Goal: Task Accomplishment & Management: Complete application form

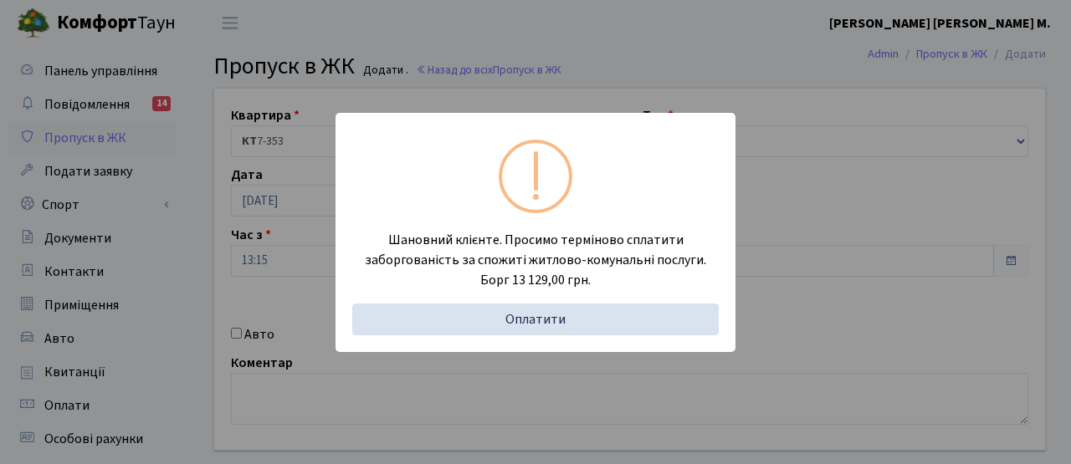
click at [369, 54] on div "Шановний клієнте. Просимо терміново сплатити заборгованість за спожиті житлово-…" at bounding box center [535, 232] width 1071 height 464
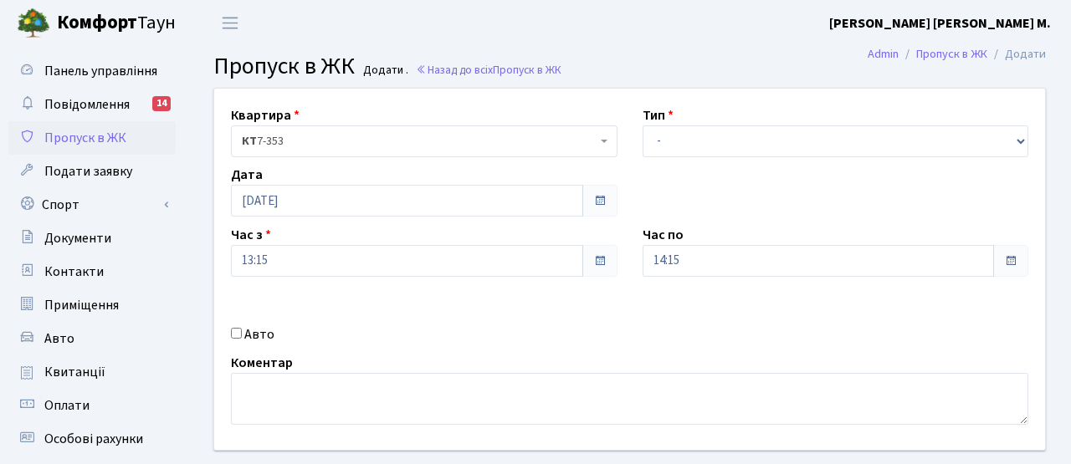
click at [132, 135] on link "Пропуск в ЖК" at bounding box center [91, 137] width 167 height 33
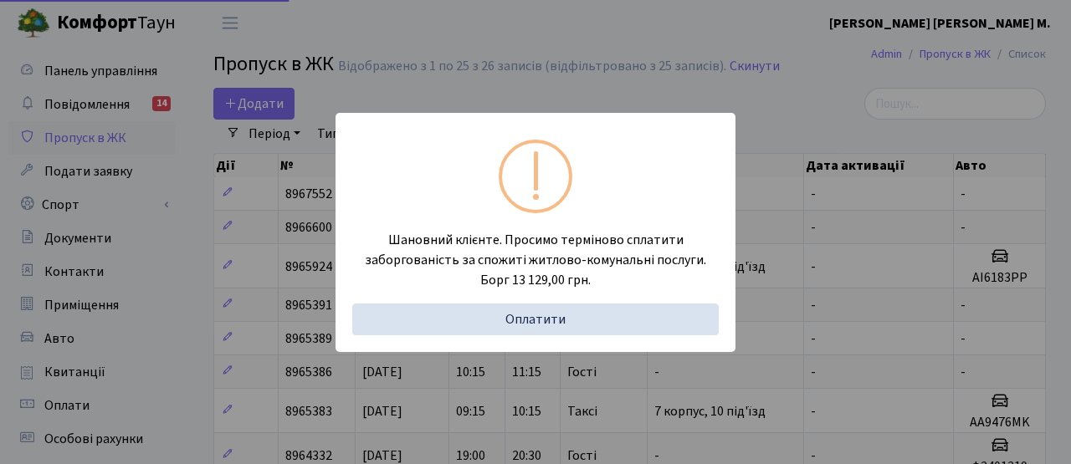
select select "25"
click at [294, 49] on div "Шановний клієнте. Просимо терміново сплатити заборгованість за спожиті житлово-…" at bounding box center [535, 232] width 1071 height 464
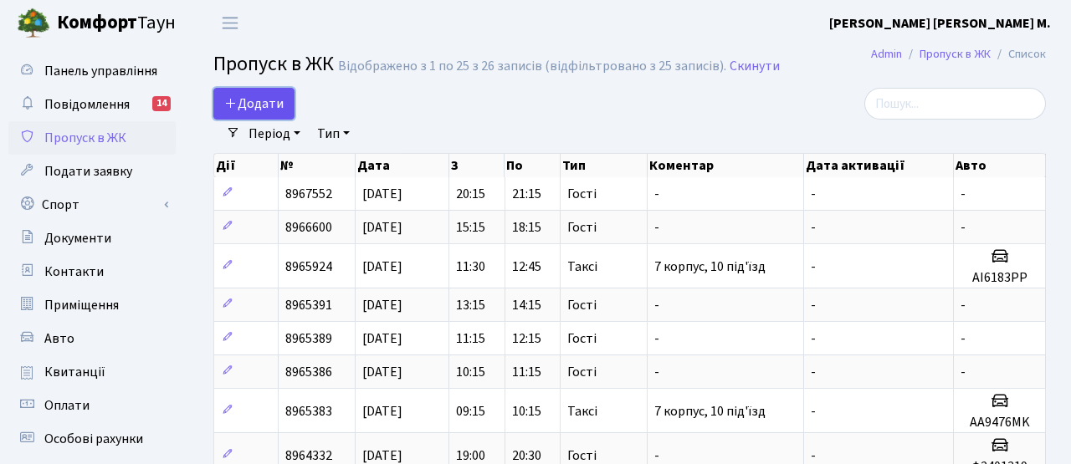
click at [284, 107] on link "Додати" at bounding box center [253, 104] width 81 height 32
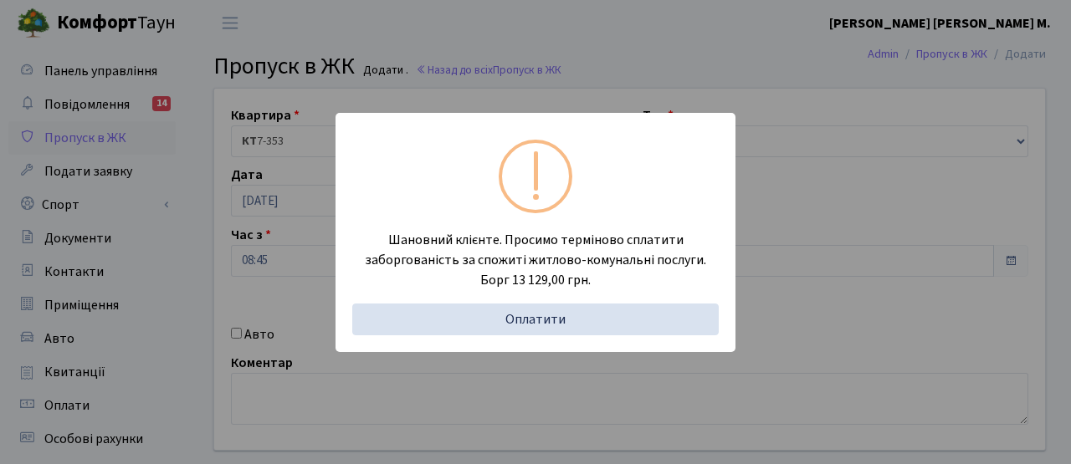
click at [307, 277] on div "Шановний клієнте. Просимо терміново сплатити заборгованість за спожиті житлово-…" at bounding box center [535, 232] width 1071 height 464
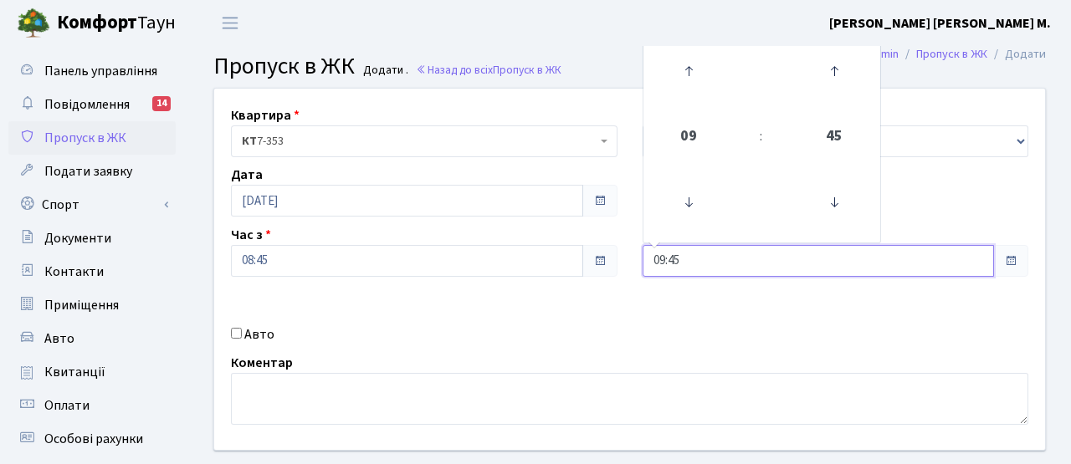
drag, startPoint x: 692, startPoint y: 269, endPoint x: 613, endPoint y: 266, distance: 78.7
click at [613, 266] on div "Квартира <b>КТ</b>&nbsp;&nbsp;&nbsp;&nbsp;7-353 <b>КТ</b>&nbsp;&nbsp;&nbsp;&nbs…" at bounding box center [630, 269] width 856 height 361
type input "10:00"
click at [612, 309] on div "Квартира <b>КТ</b>&nbsp;&nbsp;&nbsp;&nbsp;7-353 <b>КТ</b>&nbsp;&nbsp;&nbsp;&nbs…" at bounding box center [630, 269] width 856 height 361
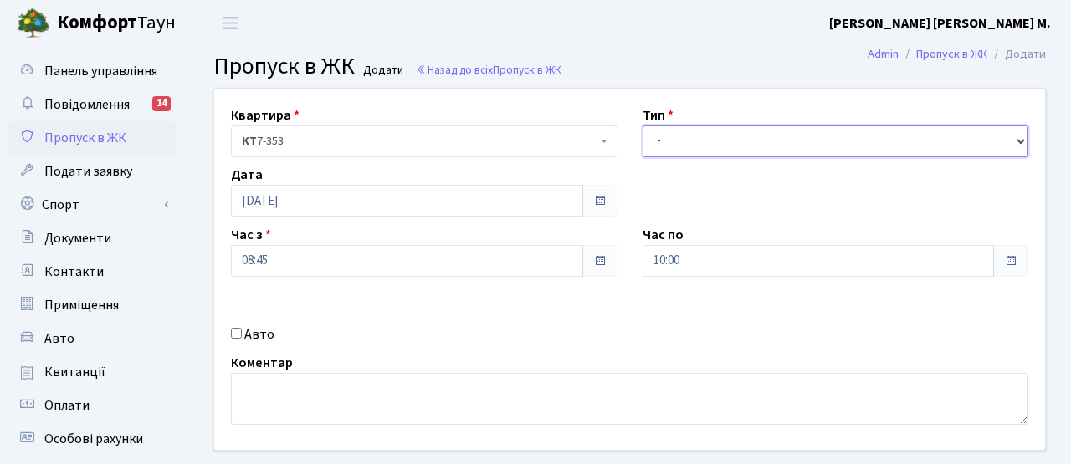
click at [675, 138] on select "- Доставка Таксі Гості Сервіс" at bounding box center [835, 141] width 386 height 32
select select "3"
click at [642, 125] on select "- Доставка Таксі Гості Сервіс" at bounding box center [835, 141] width 386 height 32
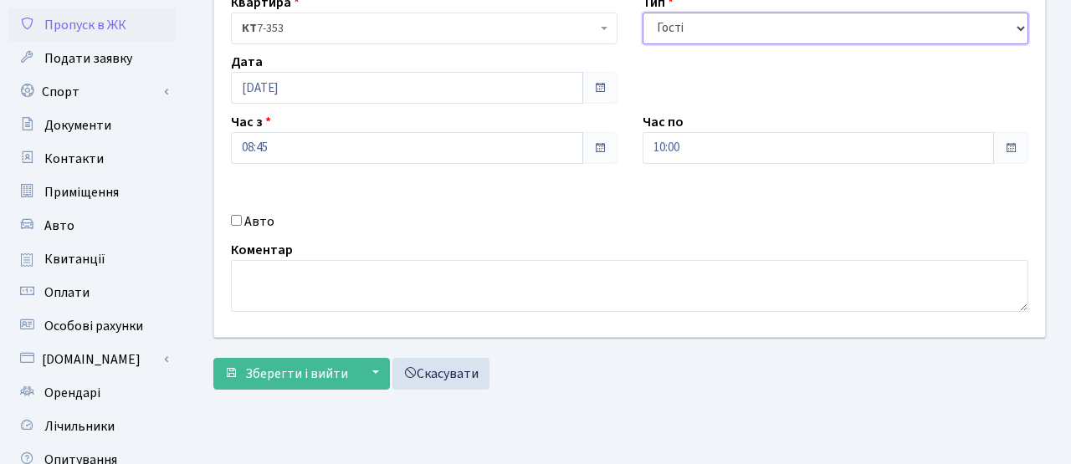
scroll to position [129, 0]
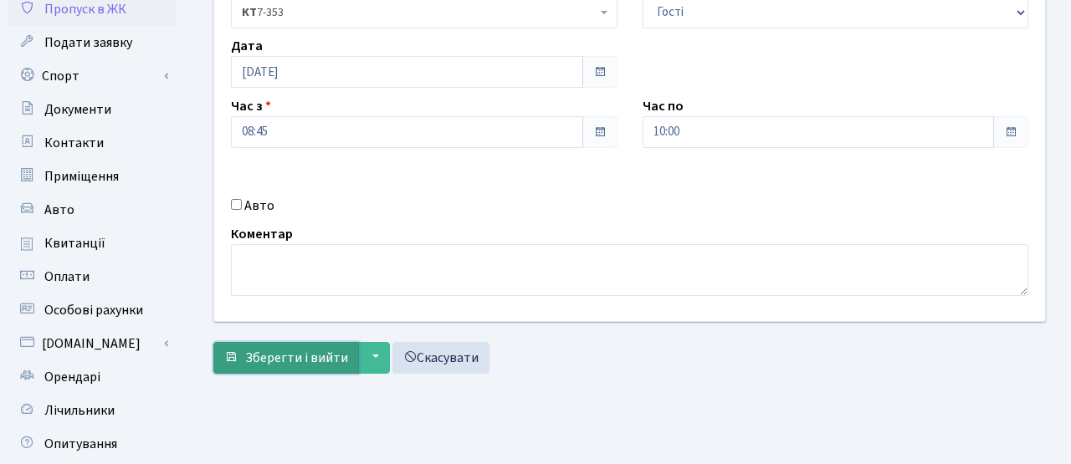
click at [284, 356] on span "Зберегти і вийти" at bounding box center [296, 358] width 103 height 18
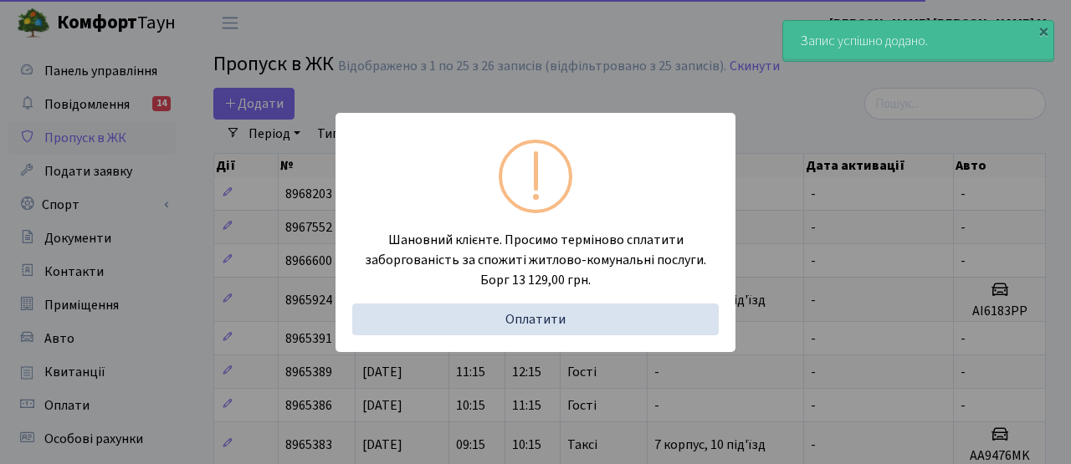
select select "25"
click at [258, 240] on div "Шановний клієнте. Просимо терміново сплатити заборгованість за спожиті житлово-…" at bounding box center [535, 232] width 1071 height 464
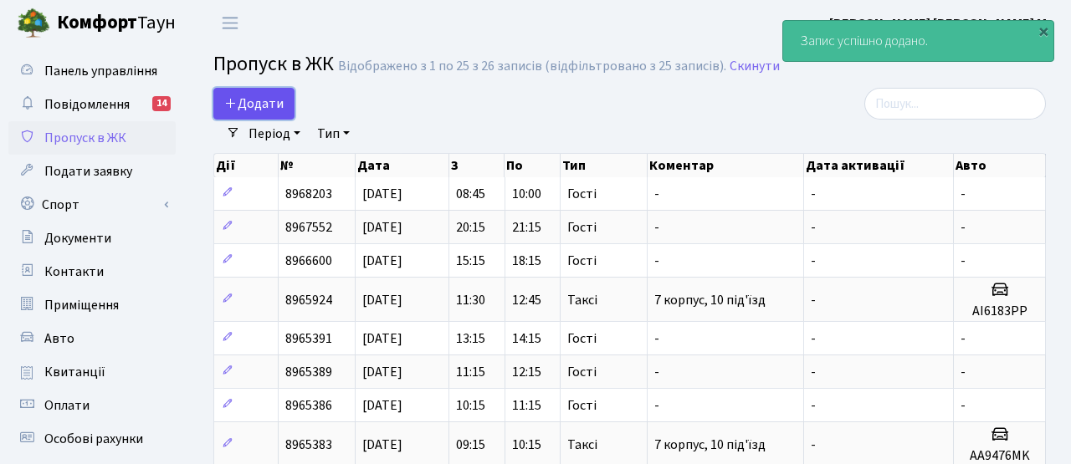
click at [274, 95] on span "Додати" at bounding box center [253, 104] width 59 height 18
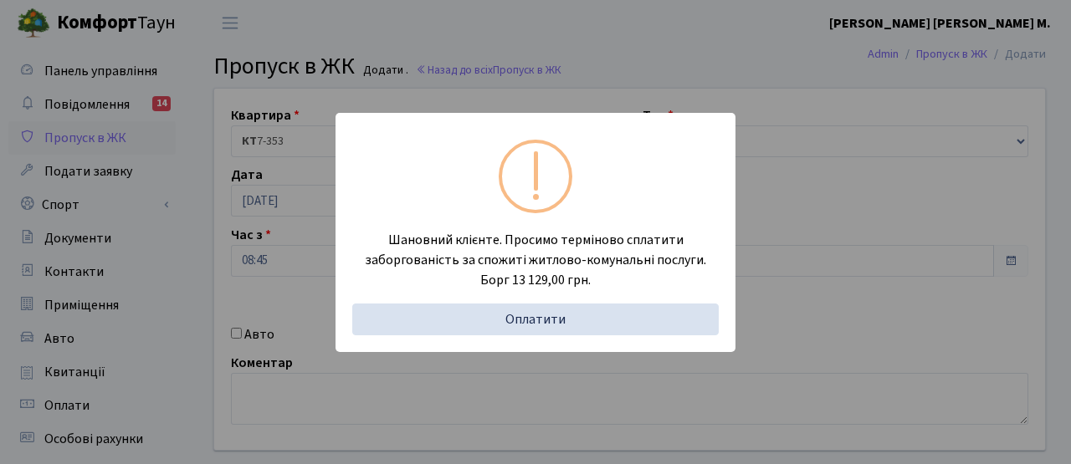
click at [272, 233] on div "Шановний клієнте. Просимо терміново сплатити заборгованість за спожиті житлово-…" at bounding box center [535, 232] width 1071 height 464
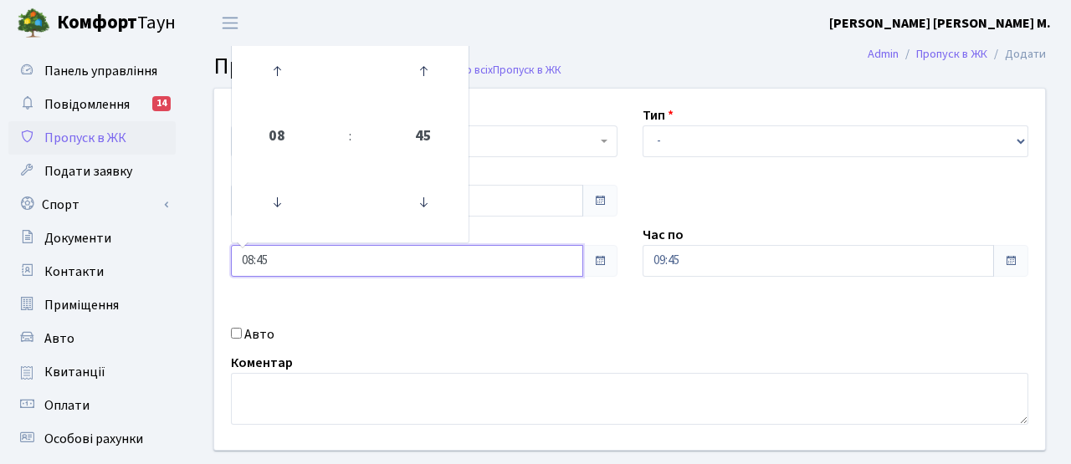
drag, startPoint x: 274, startPoint y: 268, endPoint x: 204, endPoint y: 265, distance: 70.3
click at [204, 265] on div "Квартира <b>КТ</b>&nbsp;&nbsp;&nbsp;&nbsp;7-353 <b>КТ</b>&nbsp;&nbsp;&nbsp;&nbs…" at bounding box center [630, 269] width 856 height 361
type input "10:00"
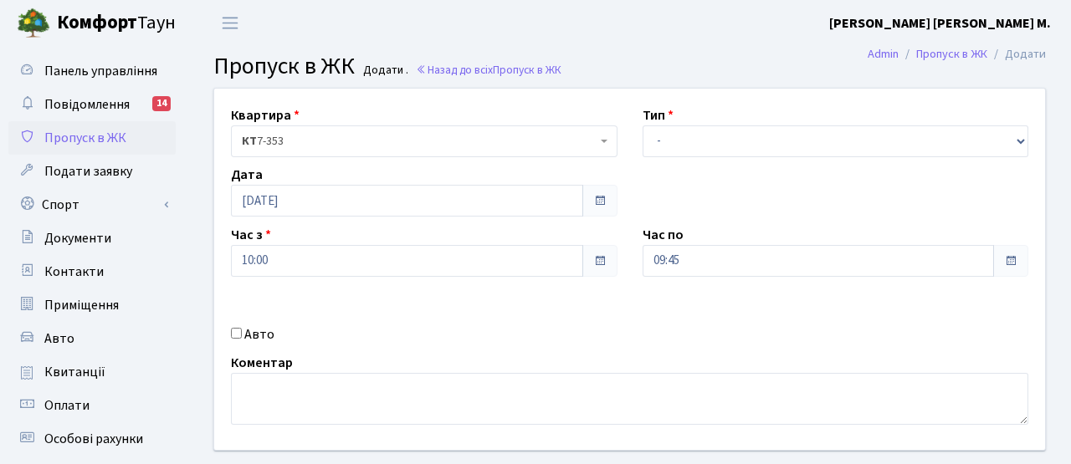
click at [602, 332] on div "Авто" at bounding box center [424, 335] width 412 height 20
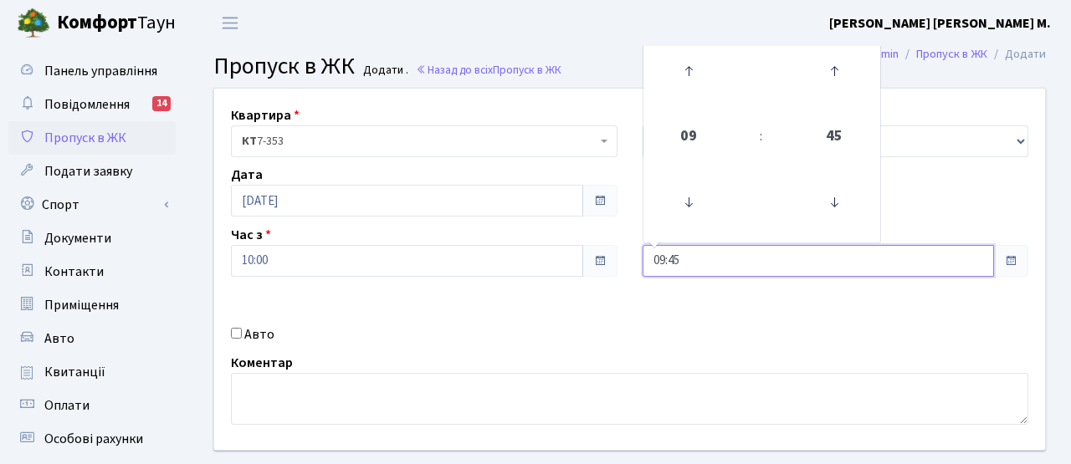
drag, startPoint x: 694, startPoint y: 264, endPoint x: 603, endPoint y: 263, distance: 91.2
click at [603, 263] on div "Квартира <b>КТ</b>&nbsp;&nbsp;&nbsp;&nbsp;7-353 <b>КТ</b>&nbsp;&nbsp;&nbsp;&nbs…" at bounding box center [630, 269] width 856 height 361
type input "12:00"
click at [617, 330] on div "Авто" at bounding box center [424, 335] width 412 height 20
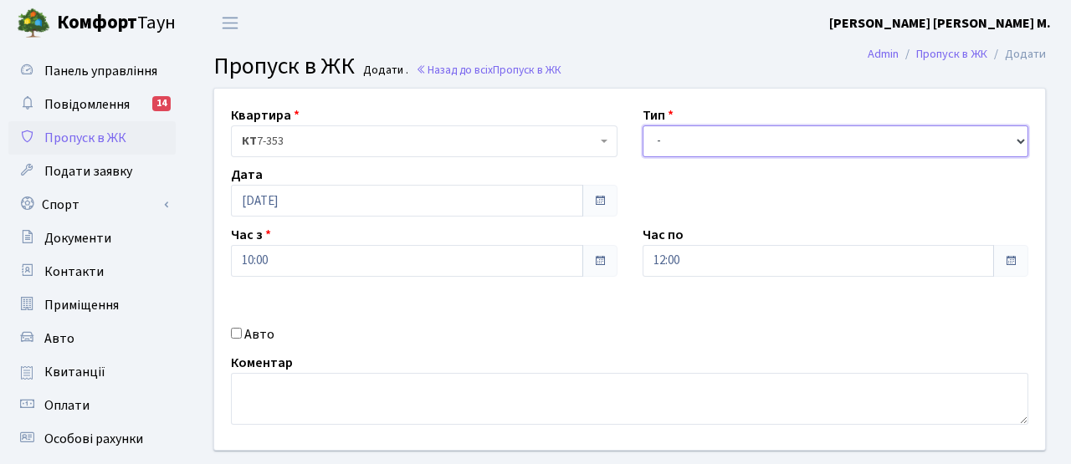
click at [667, 144] on select "- Доставка Таксі Гості Сервіс" at bounding box center [835, 141] width 386 height 32
select select "3"
click at [642, 125] on select "- Доставка Таксі Гості Сервіс" at bounding box center [835, 141] width 386 height 32
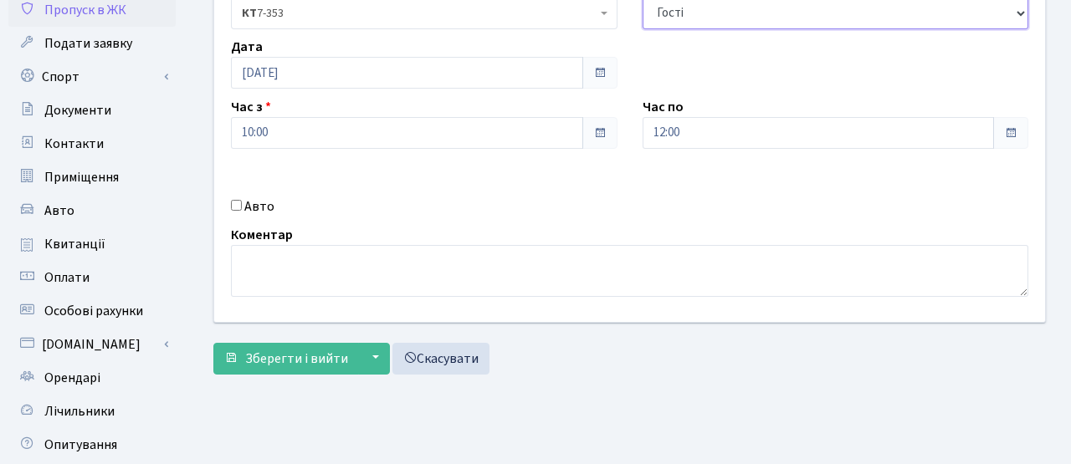
scroll to position [173, 0]
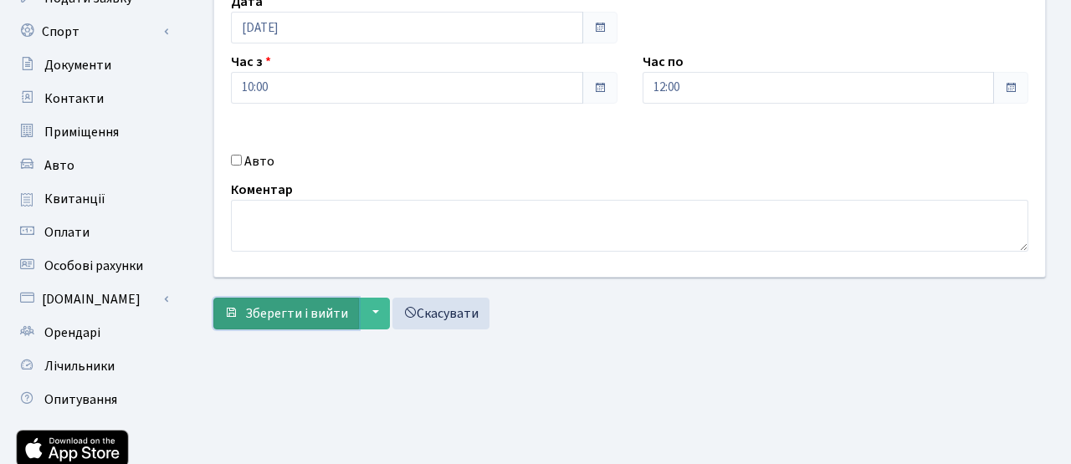
click at [298, 316] on span "Зберегти і вийти" at bounding box center [296, 314] width 103 height 18
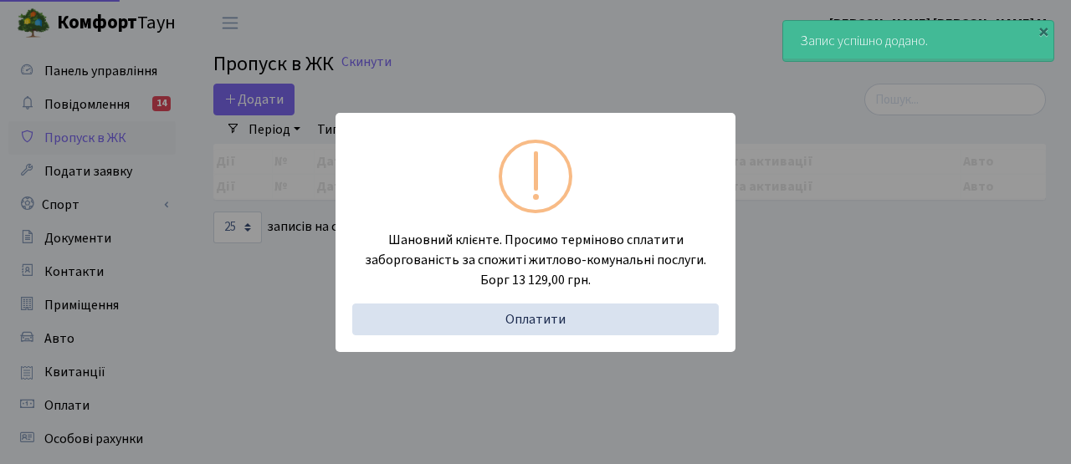
select select "25"
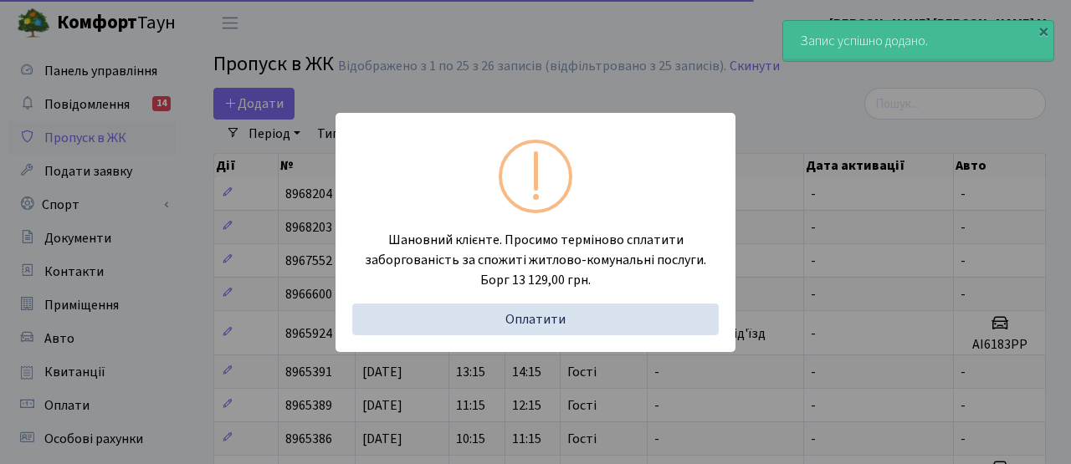
click at [269, 211] on div "Шановний клієнте. Просимо терміново сплатити заборгованість за спожиті житлово-…" at bounding box center [535, 232] width 1071 height 464
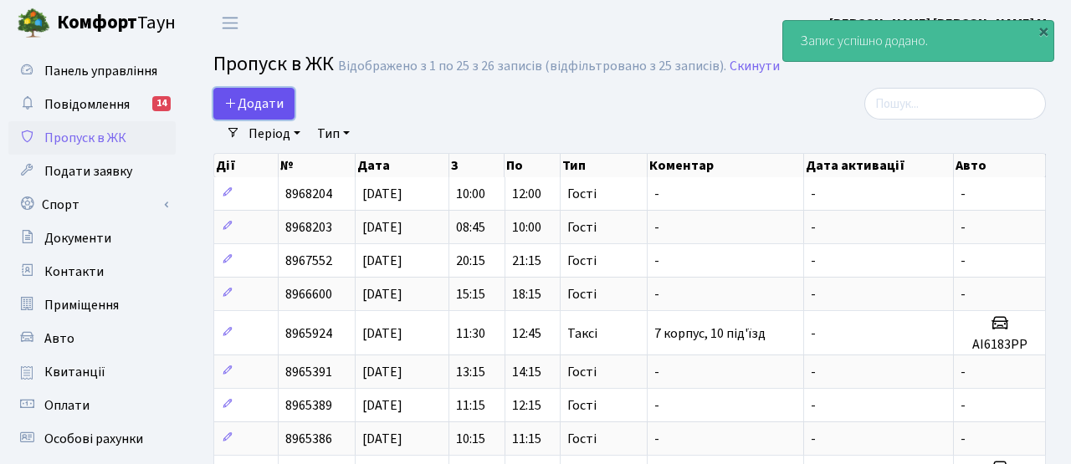
click at [265, 98] on span "Додати" at bounding box center [253, 104] width 59 height 18
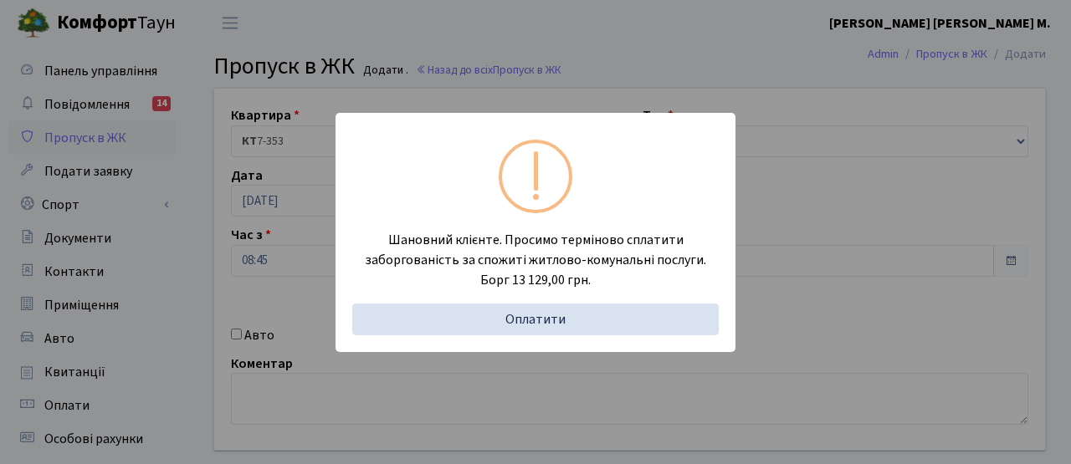
click at [258, 206] on div "Шановний клієнте. Просимо терміново сплатити заборгованість за спожиті житлово-…" at bounding box center [535, 232] width 1071 height 464
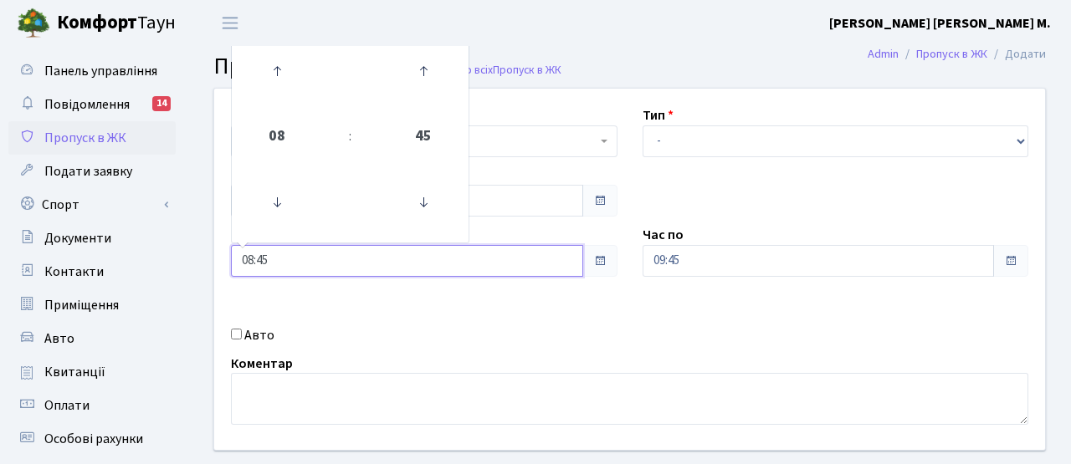
drag, startPoint x: 281, startPoint y: 249, endPoint x: 229, endPoint y: 248, distance: 51.9
click at [223, 248] on div "Час з 08:45 08 : 45 00 01 02 03 04 05 06 07 08 09 10 11 12 13 14 15 16 17 18 19…" at bounding box center [424, 251] width 412 height 52
drag, startPoint x: 284, startPoint y: 258, endPoint x: 194, endPoint y: 247, distance: 90.3
click at [196, 249] on div "Квартира <b>КТ</b>&nbsp;&nbsp;&nbsp;&nbsp;7-353 <b>КТ</b>&nbsp;&nbsp;&nbsp;&nbs…" at bounding box center [629, 299] width 883 height 423
type input "12:00"
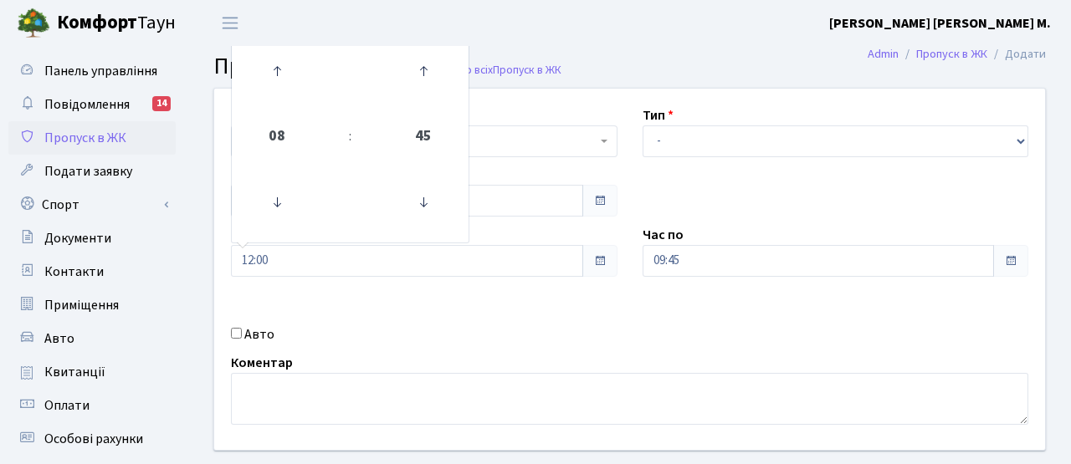
click at [473, 327] on div "Авто" at bounding box center [424, 335] width 412 height 20
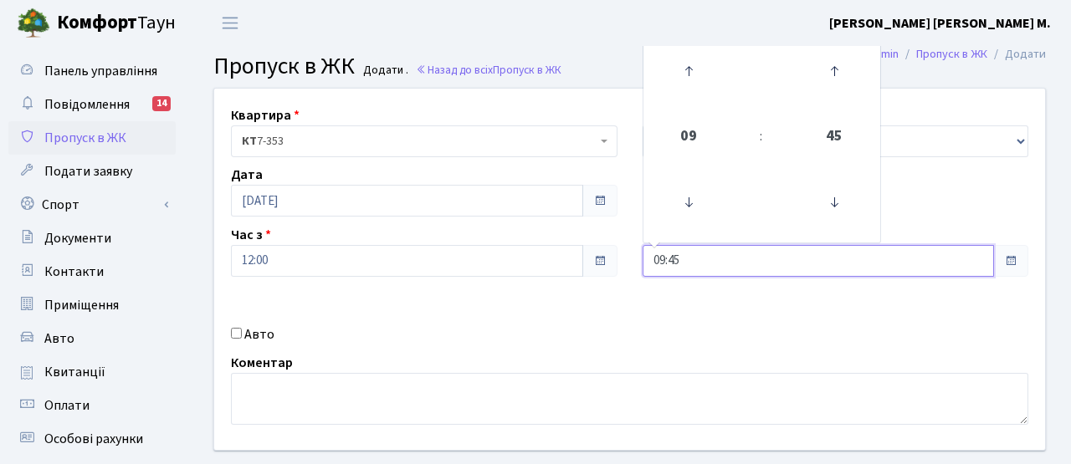
drag, startPoint x: 685, startPoint y: 263, endPoint x: 607, endPoint y: 263, distance: 77.8
click at [607, 263] on div "Квартира <b>КТ</b>&nbsp;&nbsp;&nbsp;&nbsp;7-353 <b>КТ</b>&nbsp;&nbsp;&nbsp;&nbs…" at bounding box center [630, 269] width 856 height 361
type input "14:00"
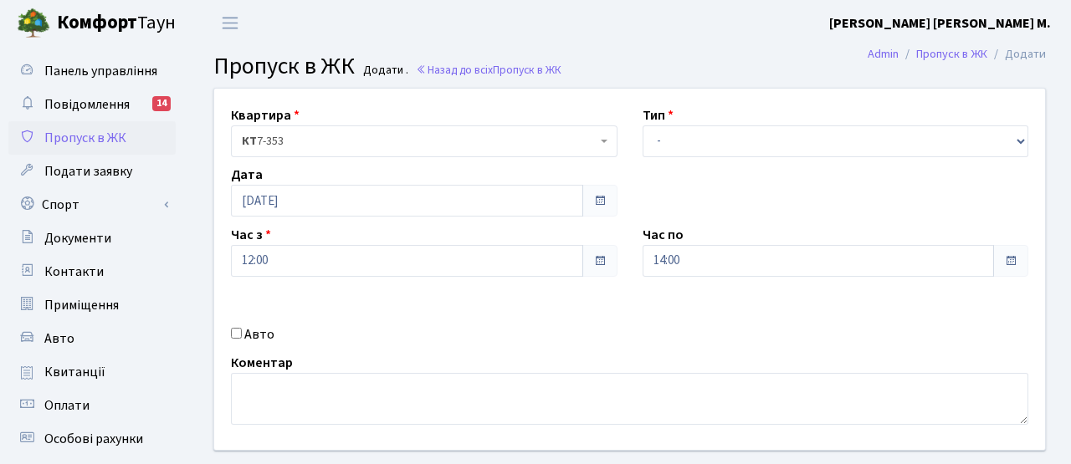
click at [623, 303] on div "Квартира <b>КТ</b>&nbsp;&nbsp;&nbsp;&nbsp;7-353 <b>КТ</b>&nbsp;&nbsp;&nbsp;&nbs…" at bounding box center [630, 269] width 856 height 361
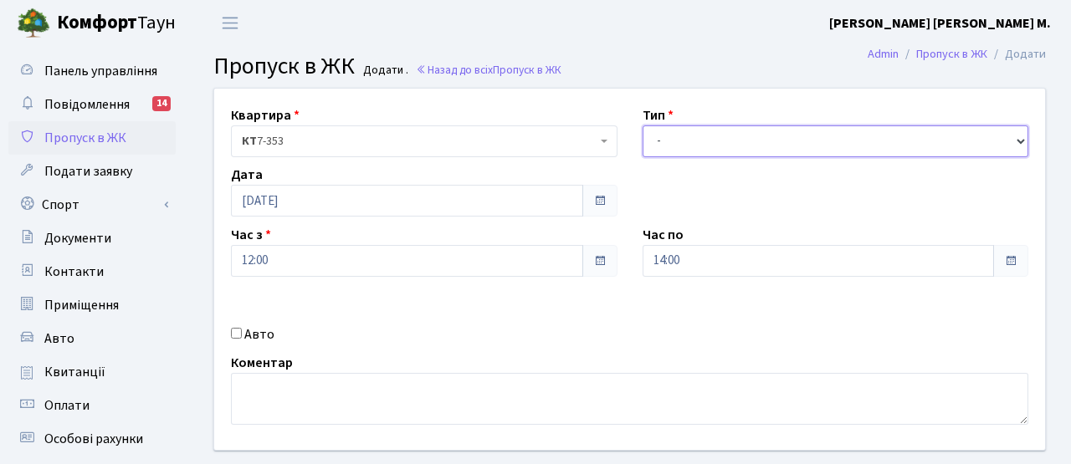
click at [688, 131] on select "- Доставка Таксі Гості Сервіс" at bounding box center [835, 141] width 386 height 32
select select "3"
click at [642, 125] on select "- Доставка Таксі Гості Сервіс" at bounding box center [835, 141] width 386 height 32
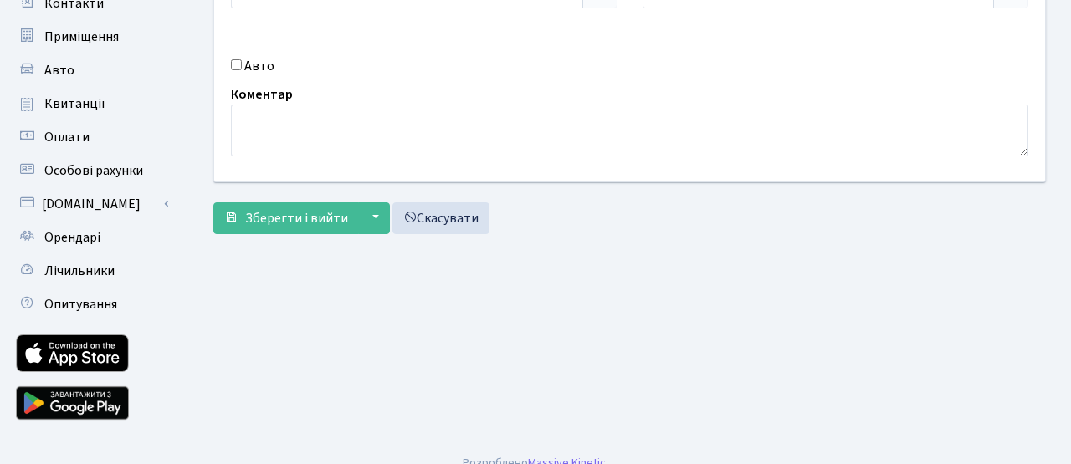
scroll to position [289, 0]
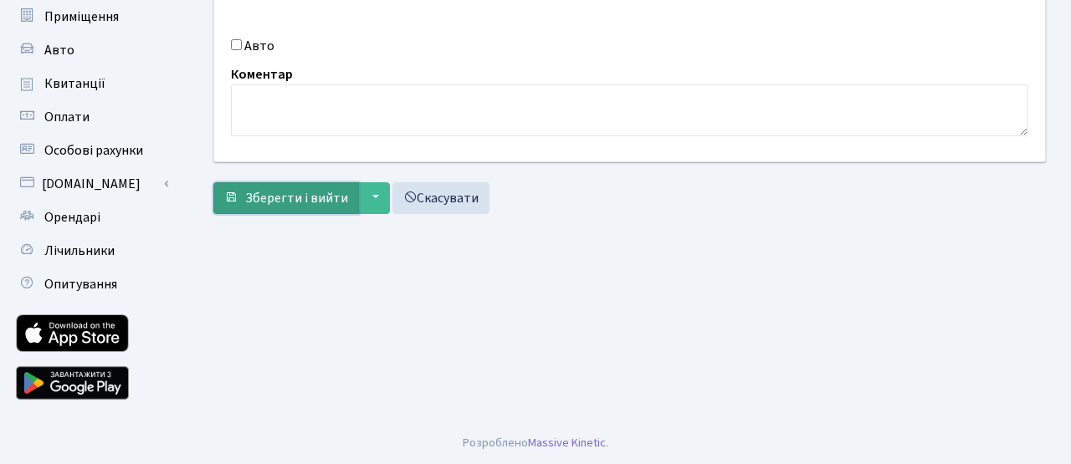
click at [294, 207] on button "Зберегти і вийти" at bounding box center [286, 198] width 146 height 32
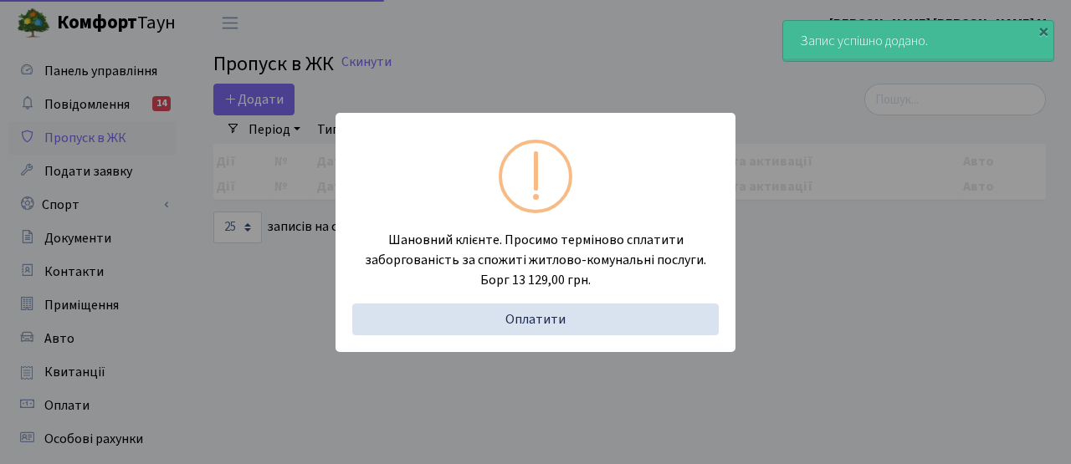
select select "25"
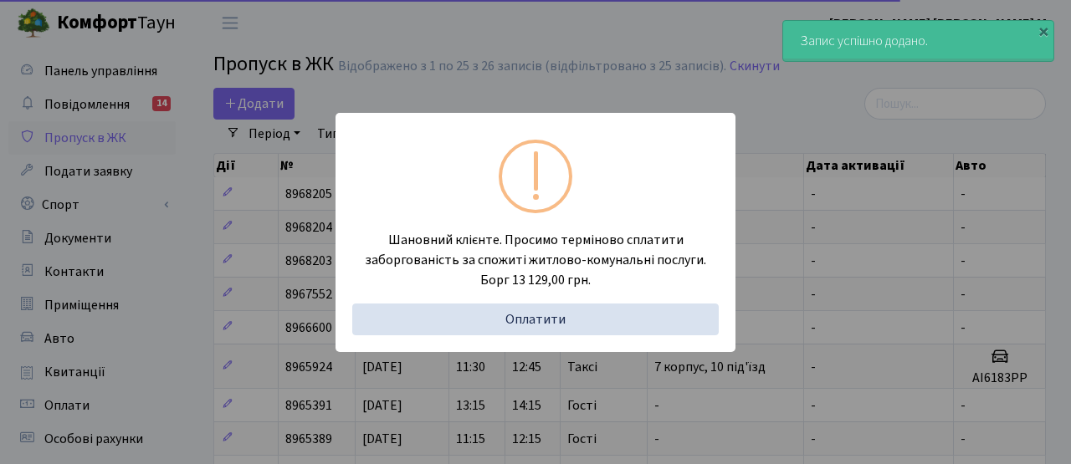
click at [262, 203] on div "Шановний клієнте. Просимо терміново сплатити заборгованість за спожиті житлово-…" at bounding box center [535, 232] width 1071 height 464
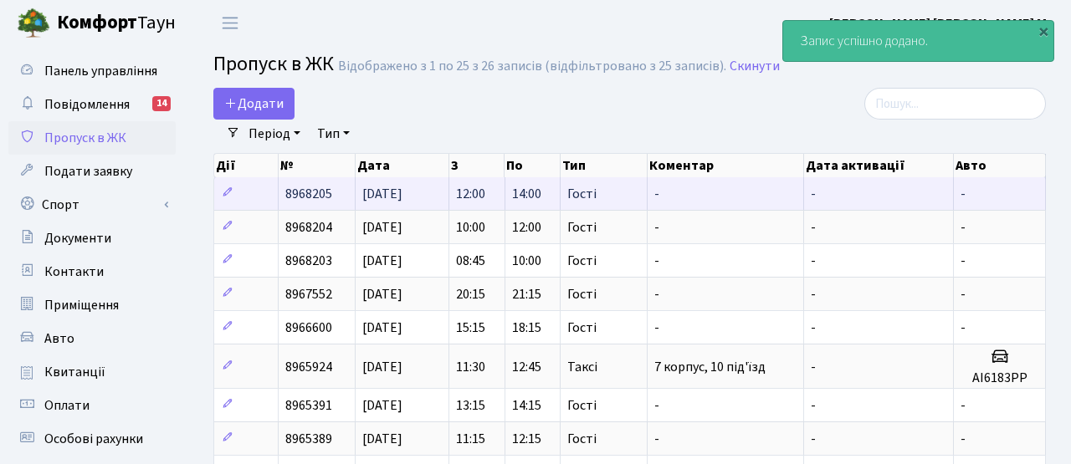
click at [262, 203] on td at bounding box center [246, 193] width 64 height 33
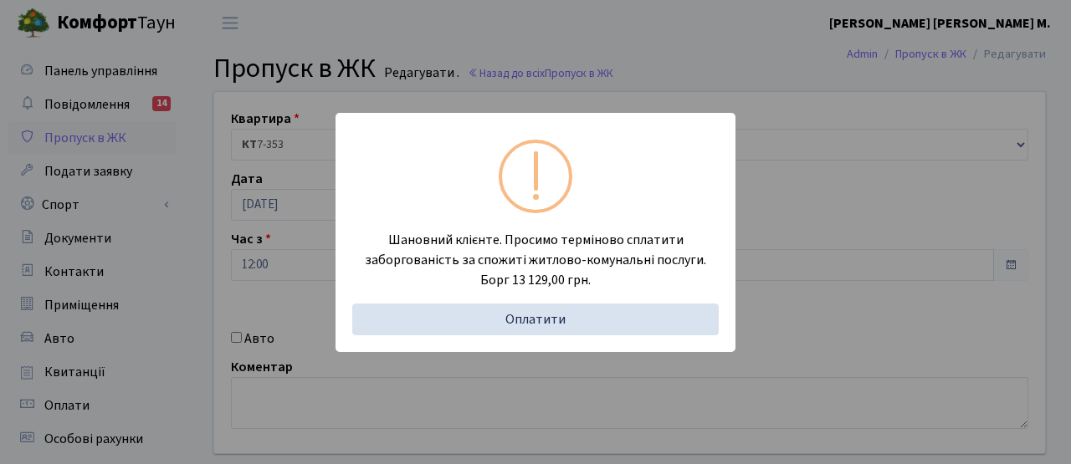
click at [284, 135] on div "Шановний клієнте. Просимо терміново сплатити заборгованість за спожиті житлово-…" at bounding box center [535, 232] width 1071 height 464
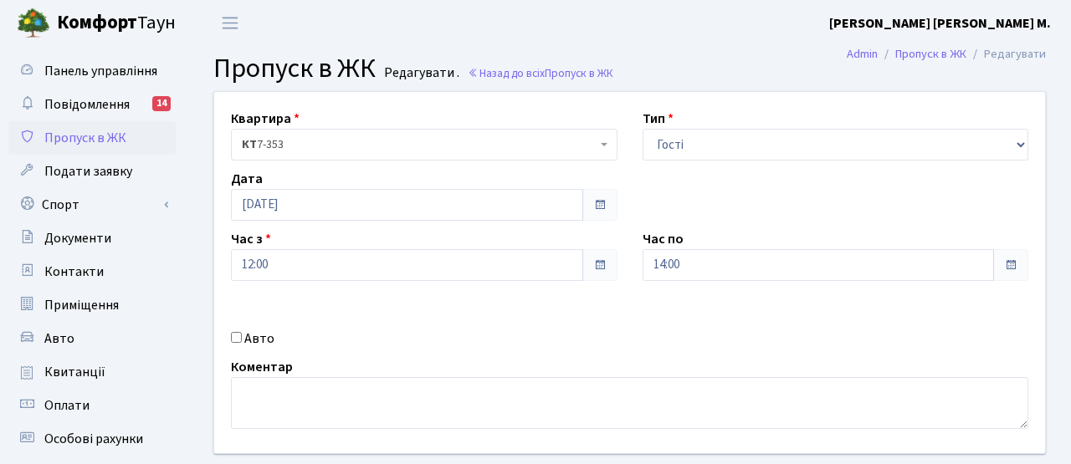
click at [143, 136] on link "Пропуск в ЖК" at bounding box center [91, 137] width 167 height 33
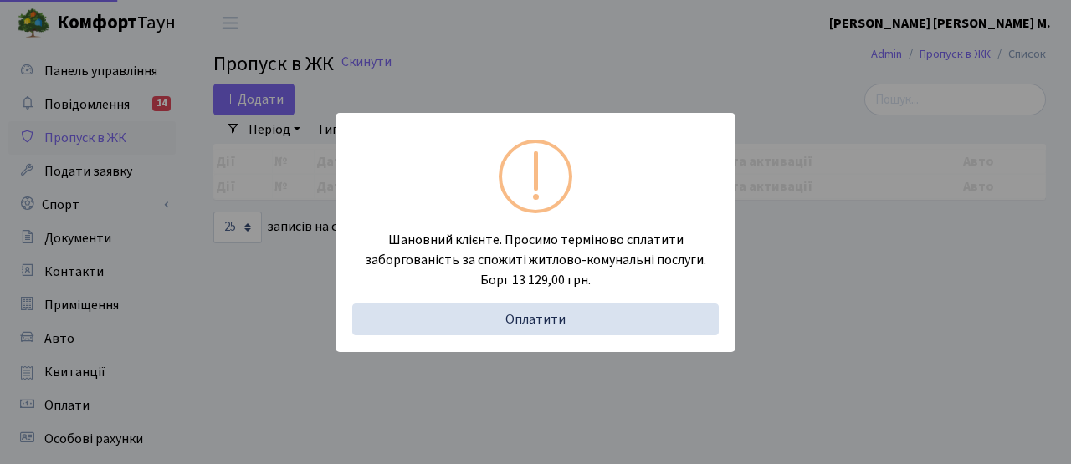
select select "25"
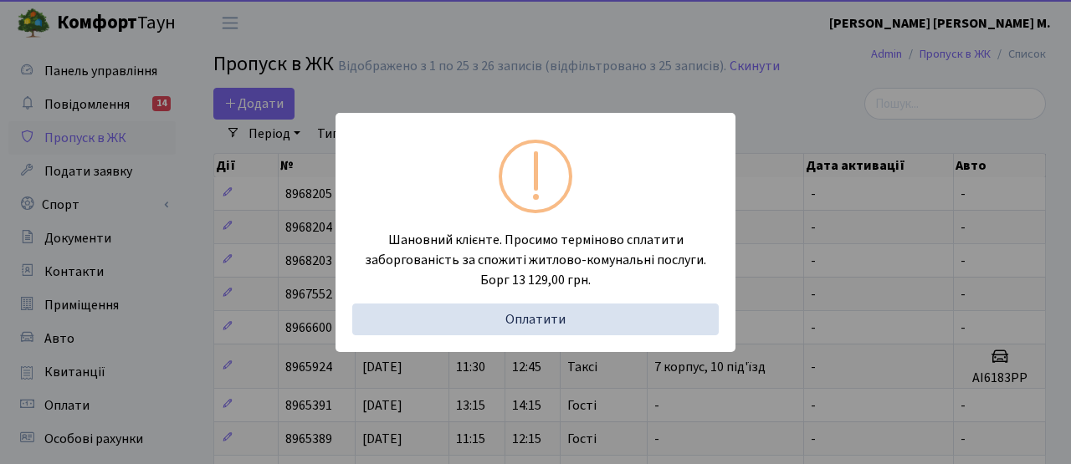
click at [256, 91] on div "Шановний клієнте. Просимо терміново сплатити заборгованість за спожиті житлово-…" at bounding box center [535, 232] width 1071 height 464
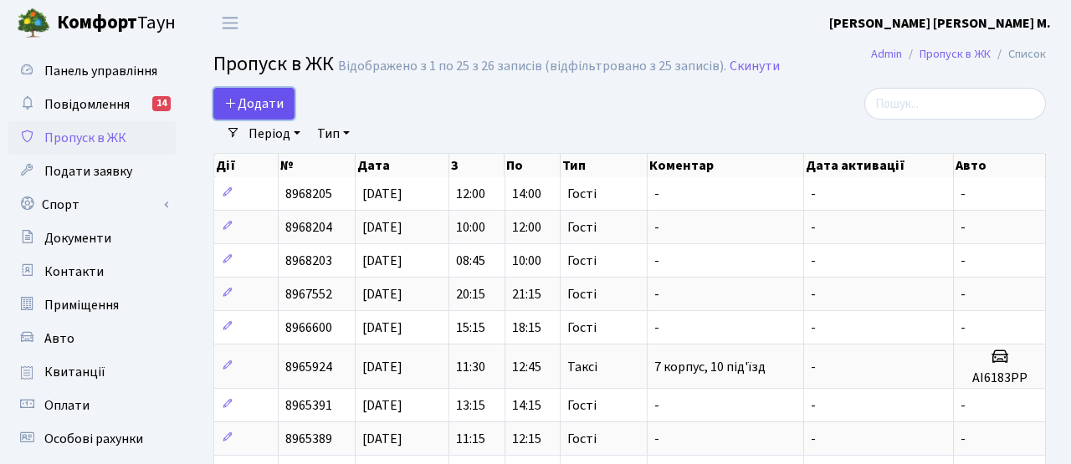
click at [254, 101] on span "Додати" at bounding box center [253, 104] width 59 height 18
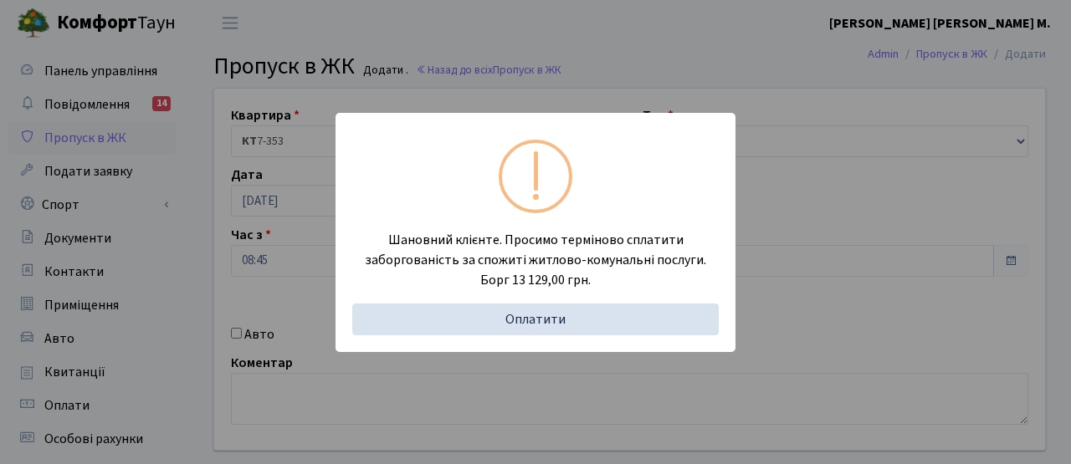
click at [266, 222] on div "Шановний клієнте. Просимо терміново сплатити заборгованість за спожиті житлово-…" at bounding box center [535, 232] width 1071 height 464
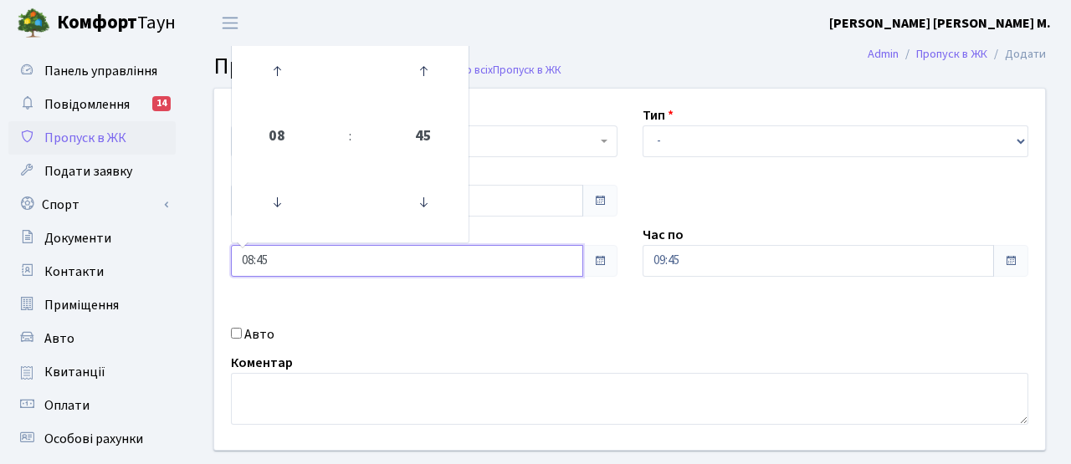
drag, startPoint x: 277, startPoint y: 259, endPoint x: 193, endPoint y: 247, distance: 84.6
click at [193, 247] on div "Квартира <b>КТ</b>&nbsp;&nbsp;&nbsp;&nbsp;7-353 <b>КТ</b>&nbsp;&nbsp;&nbsp;&nbs…" at bounding box center [629, 299] width 883 height 423
type input "14:00"
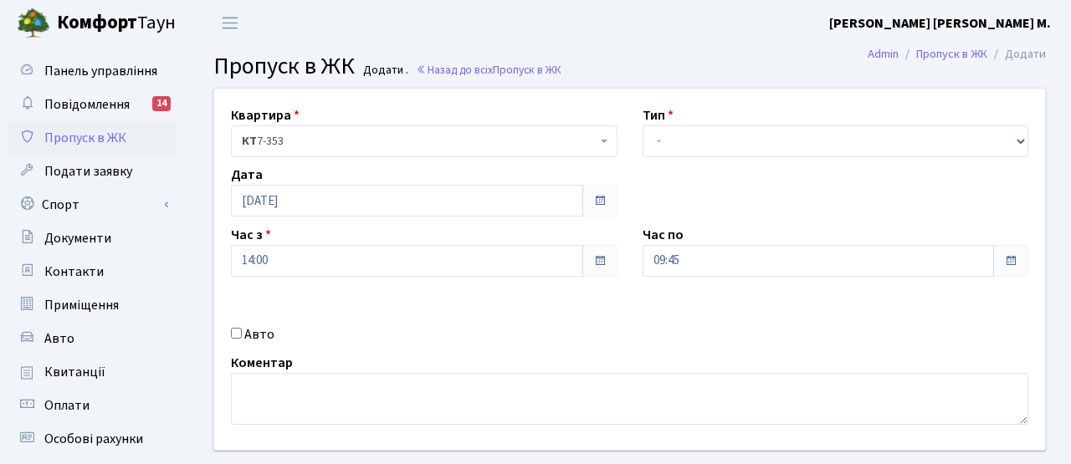
click at [378, 299] on div "Квартира <b>КТ</b>&nbsp;&nbsp;&nbsp;&nbsp;7-353 <b>КТ</b>&nbsp;&nbsp;&nbsp;&nbs…" at bounding box center [630, 269] width 856 height 361
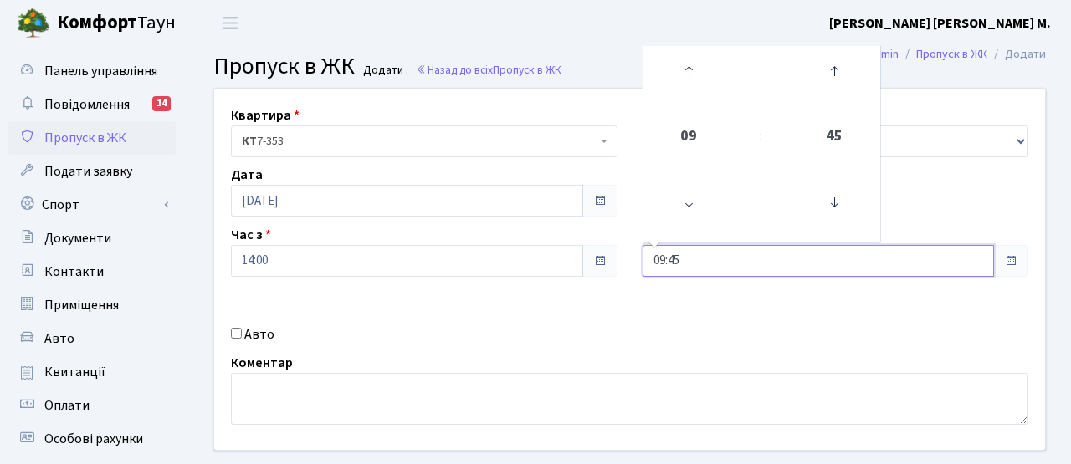
drag, startPoint x: 690, startPoint y: 263, endPoint x: 603, endPoint y: 258, distance: 87.1
click at [603, 258] on div "Квартира <b>КТ</b>&nbsp;&nbsp;&nbsp;&nbsp;7-353 <b>КТ</b>&nbsp;&nbsp;&nbsp;&nbs…" at bounding box center [630, 269] width 856 height 361
type input "16:00"
click at [621, 291] on div "Квартира <b>КТ</b>&nbsp;&nbsp;&nbsp;&nbsp;7-353 <b>КТ</b>&nbsp;&nbsp;&nbsp;&nbs…" at bounding box center [630, 269] width 856 height 361
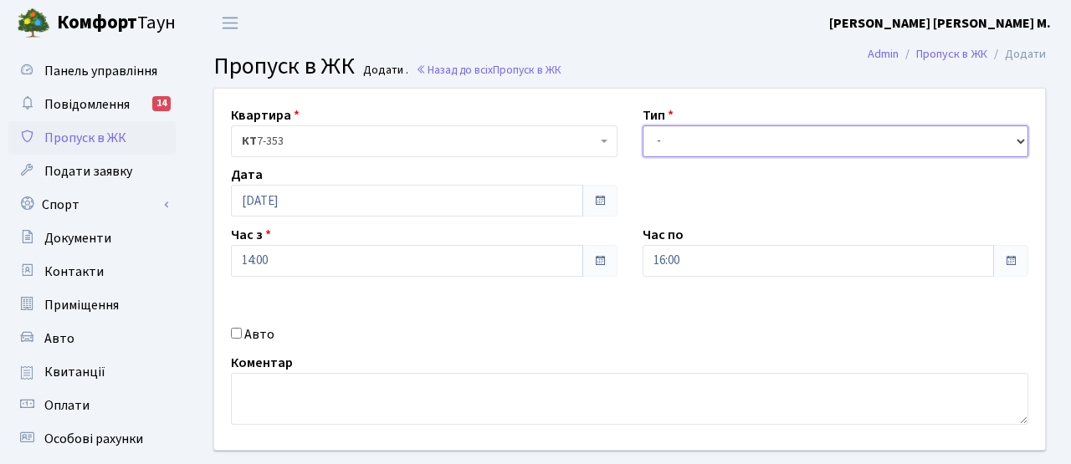
click at [683, 141] on select "- Доставка Таксі Гості Сервіс" at bounding box center [835, 141] width 386 height 32
select select "3"
click at [642, 125] on select "- Доставка Таксі Гості Сервіс" at bounding box center [835, 141] width 386 height 32
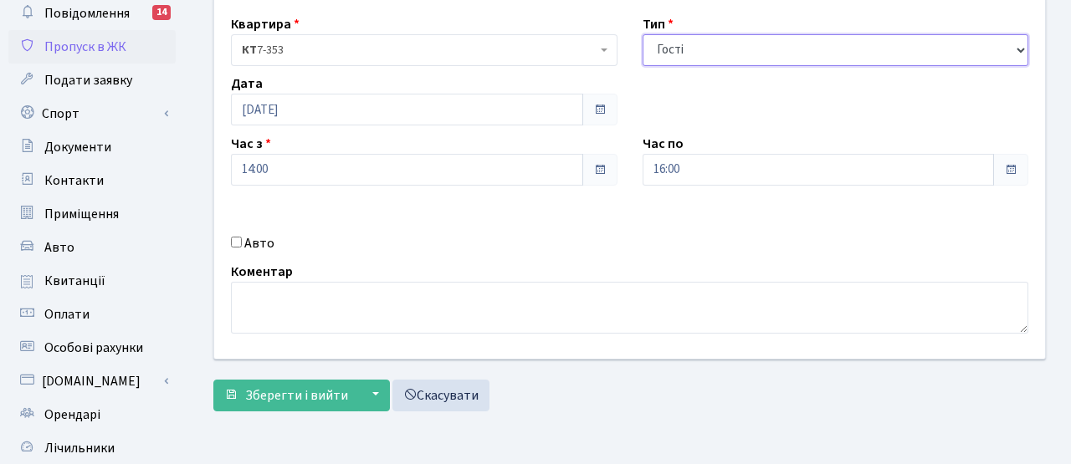
scroll to position [92, 0]
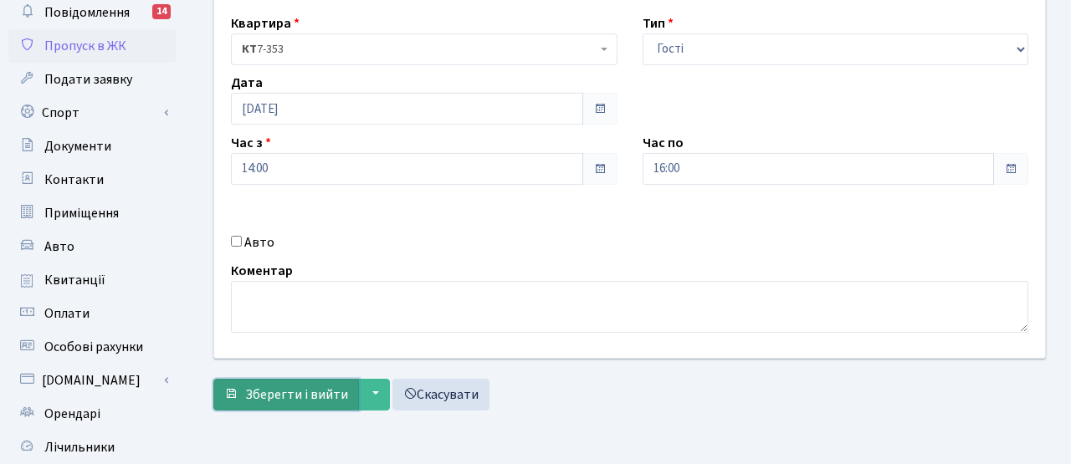
click at [311, 386] on span "Зберегти і вийти" at bounding box center [296, 395] width 103 height 18
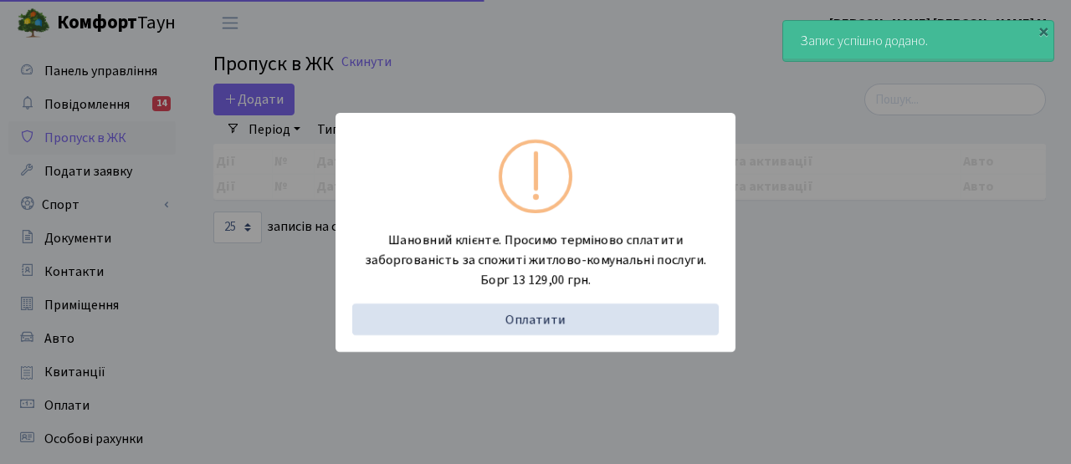
select select "25"
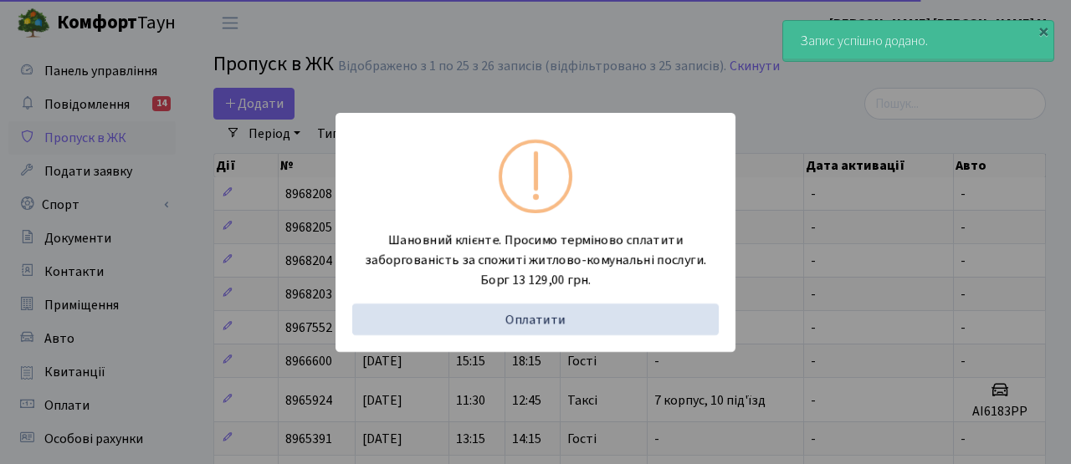
click at [279, 233] on div "Шановний клієнте. Просимо терміново сплатити заборгованість за спожиті житлово-…" at bounding box center [535, 232] width 1071 height 464
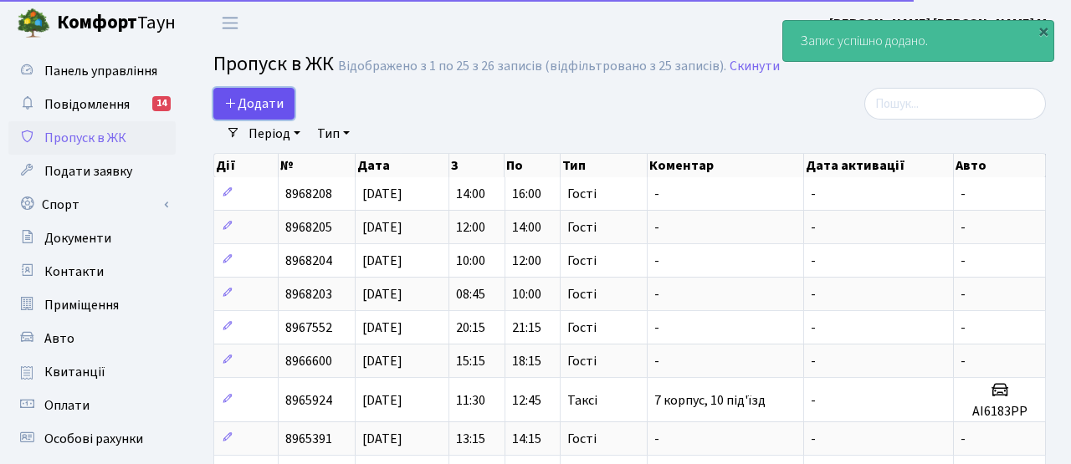
click at [261, 96] on span "Додати" at bounding box center [253, 104] width 59 height 18
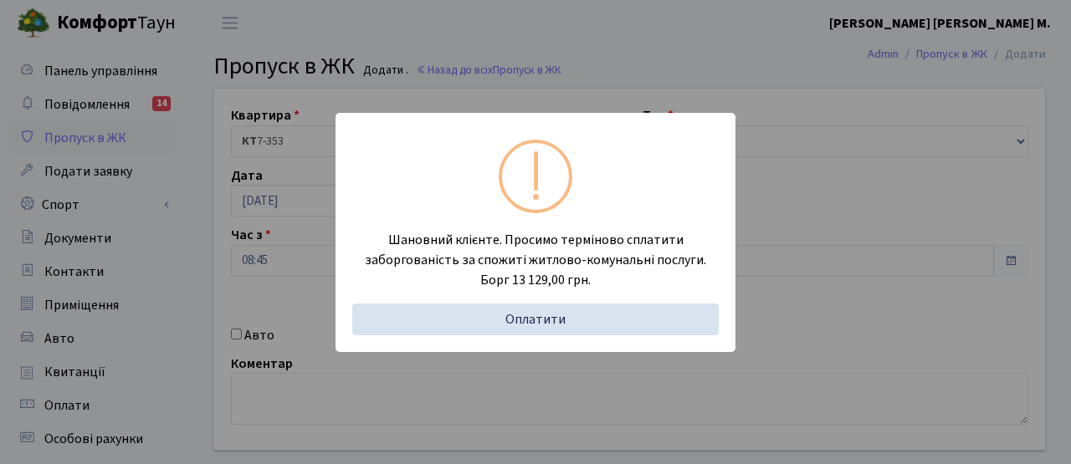
click at [284, 238] on div "Шановний клієнте. Просимо терміново сплатити заборгованість за спожиті житлово-…" at bounding box center [535, 232] width 1071 height 464
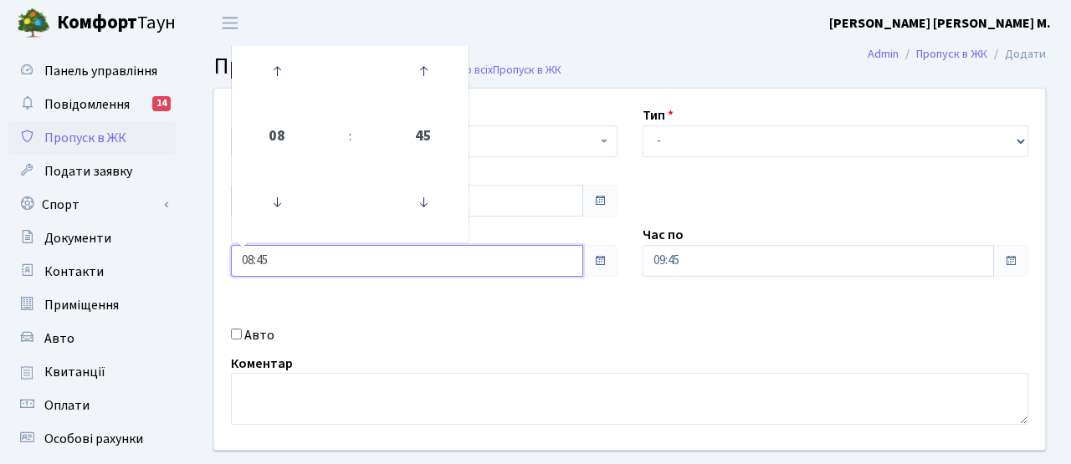
drag, startPoint x: 284, startPoint y: 256, endPoint x: 222, endPoint y: 251, distance: 62.1
click at [223, 251] on div "Час з 08:45 08 : 45 00 01 02 03 04 05 06 07 08 09 10 11 12 13 14 15 16 17 18 19…" at bounding box center [424, 251] width 412 height 52
type input "16:00"
click at [388, 320] on div "Квартира <b>КТ</b>&nbsp;&nbsp;&nbsp;&nbsp;7-353 <b>КТ</b>&nbsp;&nbsp;&nbsp;&nbs…" at bounding box center [630, 269] width 856 height 361
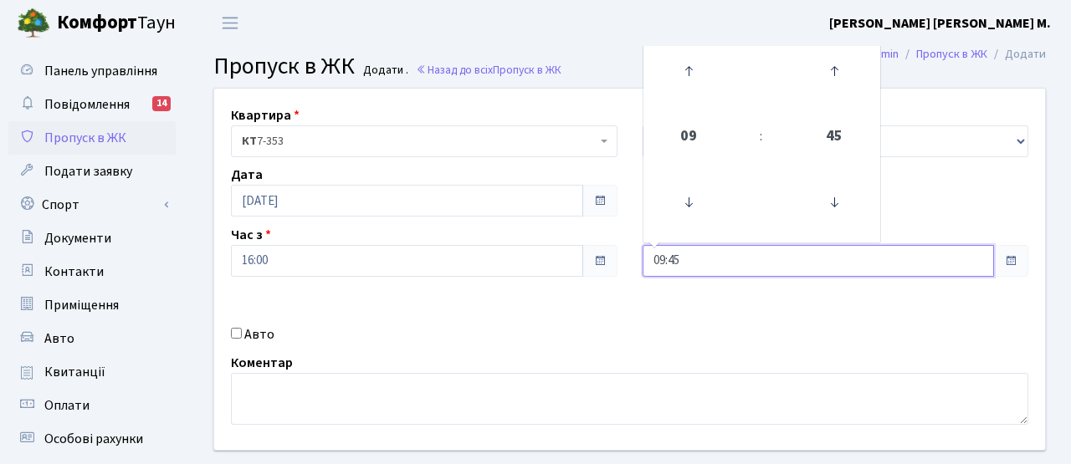
drag, startPoint x: 698, startPoint y: 260, endPoint x: 649, endPoint y: 253, distance: 49.1
click at [649, 256] on input "09:45" at bounding box center [818, 261] width 352 height 32
type input "18:00"
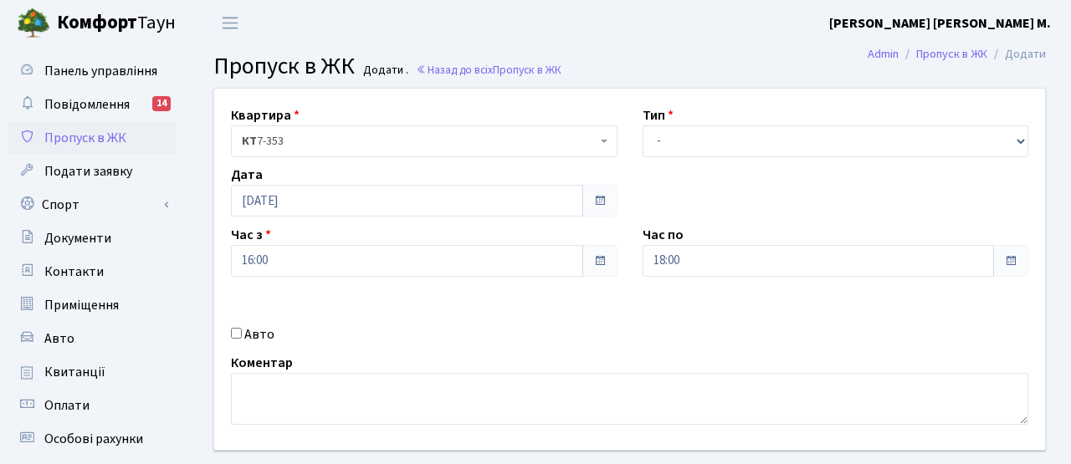
click at [584, 304] on div "Квартира <b>КТ</b>&nbsp;&nbsp;&nbsp;&nbsp;7-353 <b>КТ</b>&nbsp;&nbsp;&nbsp;&nbs…" at bounding box center [630, 269] width 856 height 361
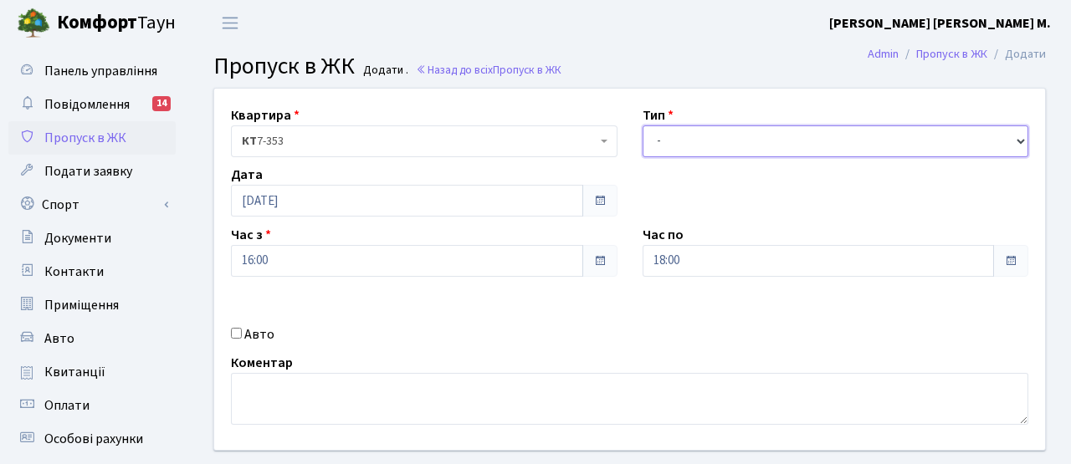
click at [686, 138] on select "- Доставка Таксі Гості Сервіс" at bounding box center [835, 141] width 386 height 32
select select "3"
click at [642, 125] on select "- Доставка Таксі Гості Сервіс" at bounding box center [835, 141] width 386 height 32
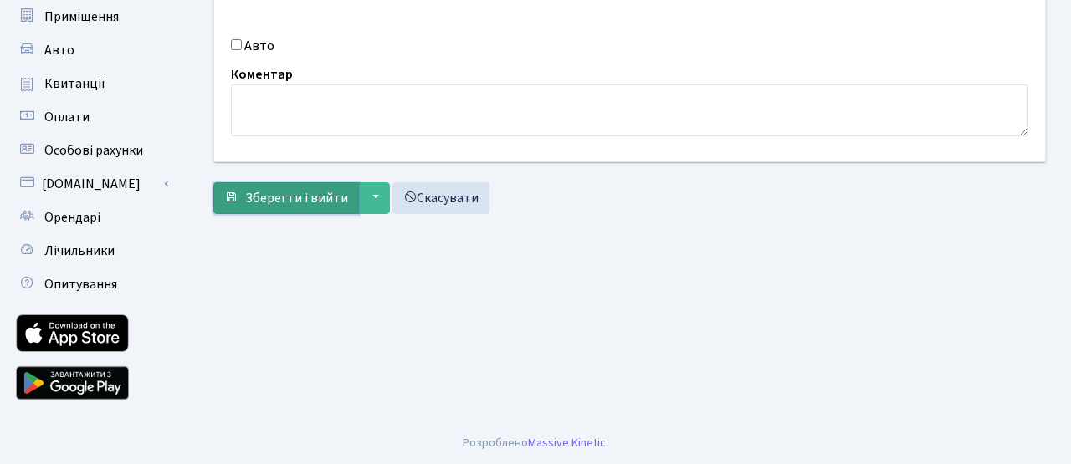
click at [308, 191] on span "Зберегти і вийти" at bounding box center [296, 198] width 103 height 18
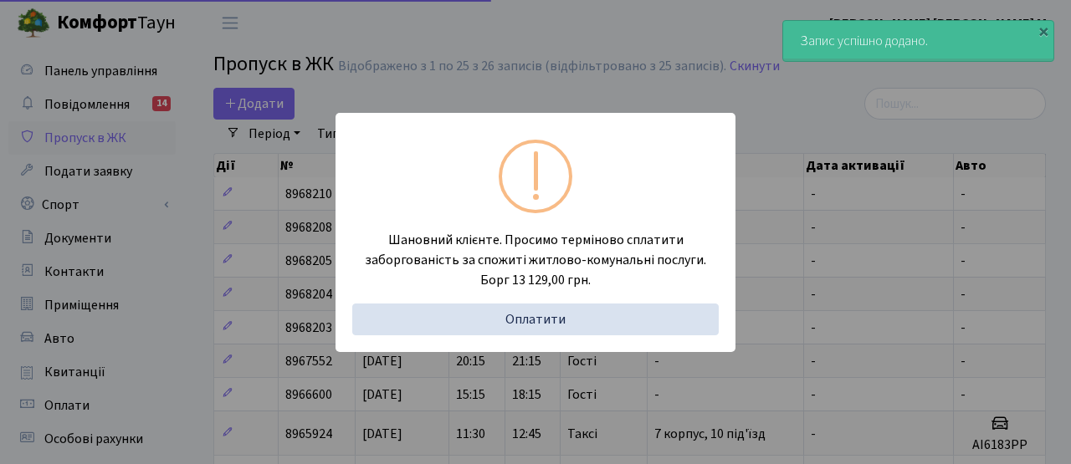
select select "25"
click at [264, 208] on div "Шановний клієнте. Просимо терміново сплатити заборгованість за спожиті житлово-…" at bounding box center [535, 232] width 1071 height 464
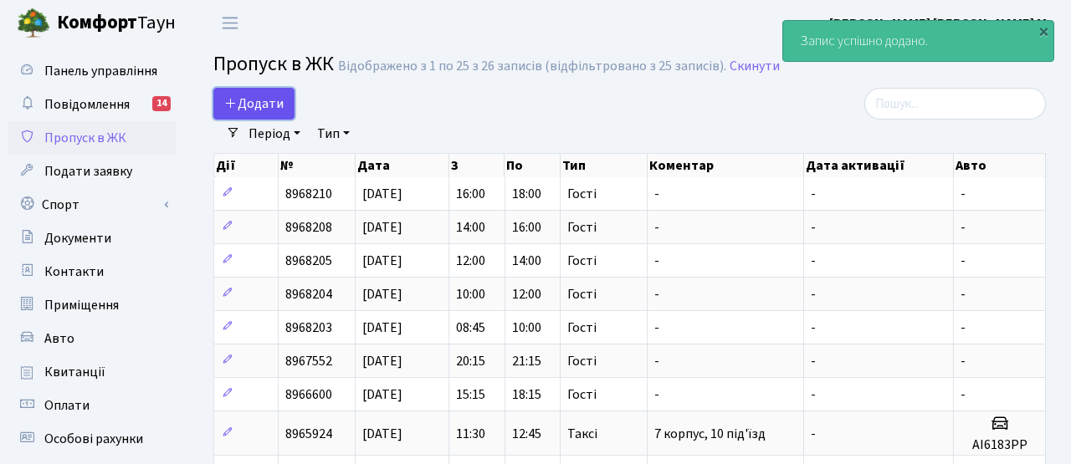
click at [257, 100] on span "Додати" at bounding box center [253, 104] width 59 height 18
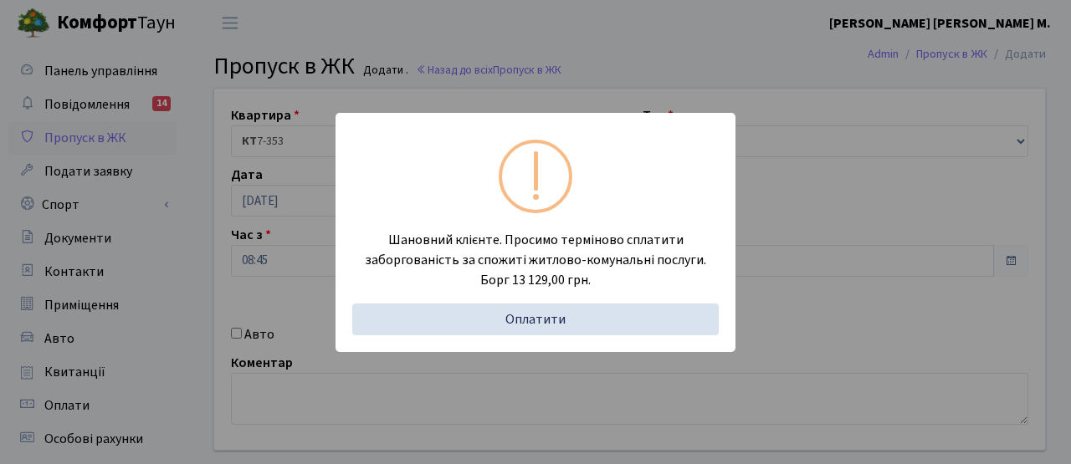
click at [299, 239] on div "Шановний клієнте. Просимо терміново сплатити заборгованість за спожиті житлово-…" at bounding box center [535, 232] width 1071 height 464
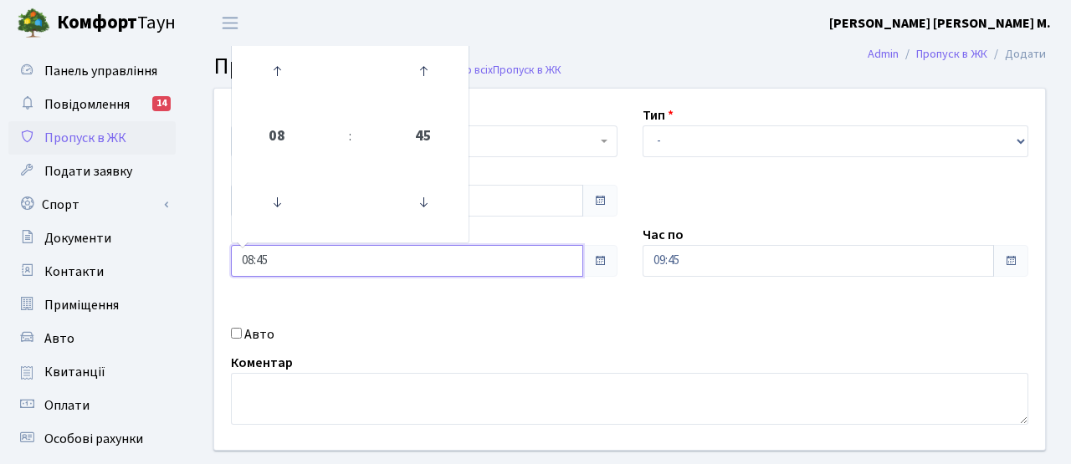
drag, startPoint x: 294, startPoint y: 256, endPoint x: 195, endPoint y: 255, distance: 99.6
click at [195, 255] on div "Квартира <b>КТ</b>&nbsp;&nbsp;&nbsp;&nbsp;7-353 <b>КТ</b>&nbsp;&nbsp;&nbsp;&nbs…" at bounding box center [629, 299] width 883 height 423
type input "18:00"
click at [341, 313] on div "Квартира <b>КТ</b>&nbsp;&nbsp;&nbsp;&nbsp;7-353 <b>КТ</b>&nbsp;&nbsp;&nbsp;&nbs…" at bounding box center [630, 269] width 856 height 361
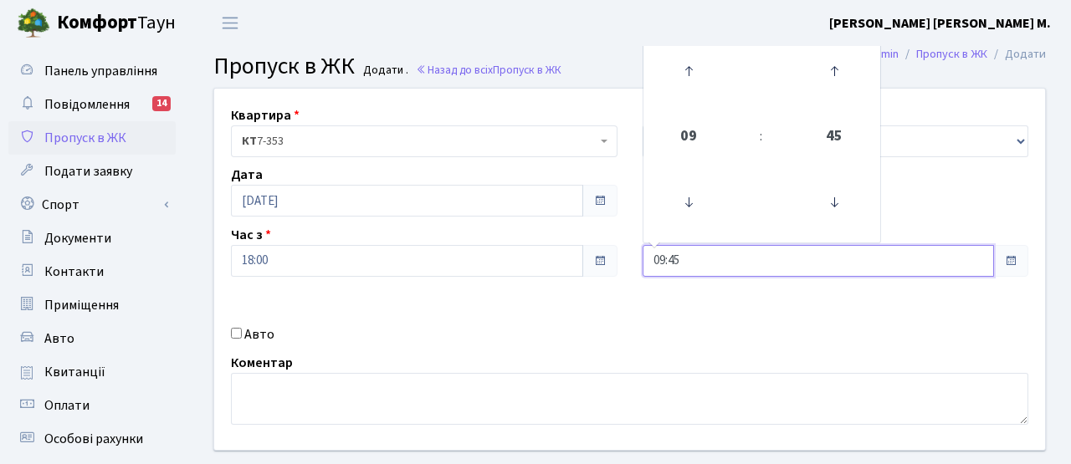
drag, startPoint x: 702, startPoint y: 265, endPoint x: 608, endPoint y: 266, distance: 93.7
click at [608, 266] on div "Квартира <b>КТ</b>&nbsp;&nbsp;&nbsp;&nbsp;7-353 <b>КТ</b>&nbsp;&nbsp;&nbsp;&nbs…" at bounding box center [630, 269] width 856 height 361
type input "20:00"
click at [489, 294] on div "Квартира <b>КТ</b>&nbsp;&nbsp;&nbsp;&nbsp;7-353 <b>КТ</b>&nbsp;&nbsp;&nbsp;&nbs…" at bounding box center [630, 269] width 856 height 361
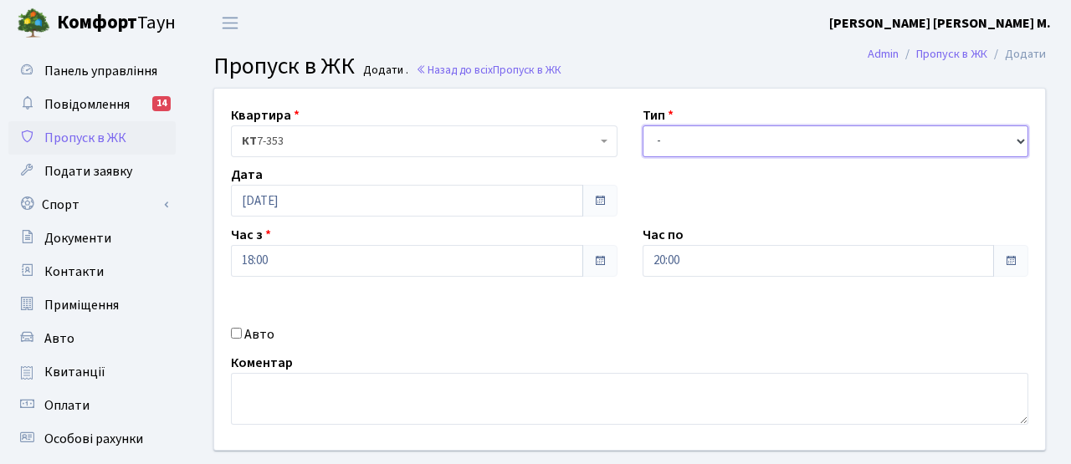
click at [685, 131] on select "- Доставка Таксі Гості Сервіс" at bounding box center [835, 141] width 386 height 32
select select "3"
click at [642, 125] on select "- Доставка Таксі Гості Сервіс" at bounding box center [835, 141] width 386 height 32
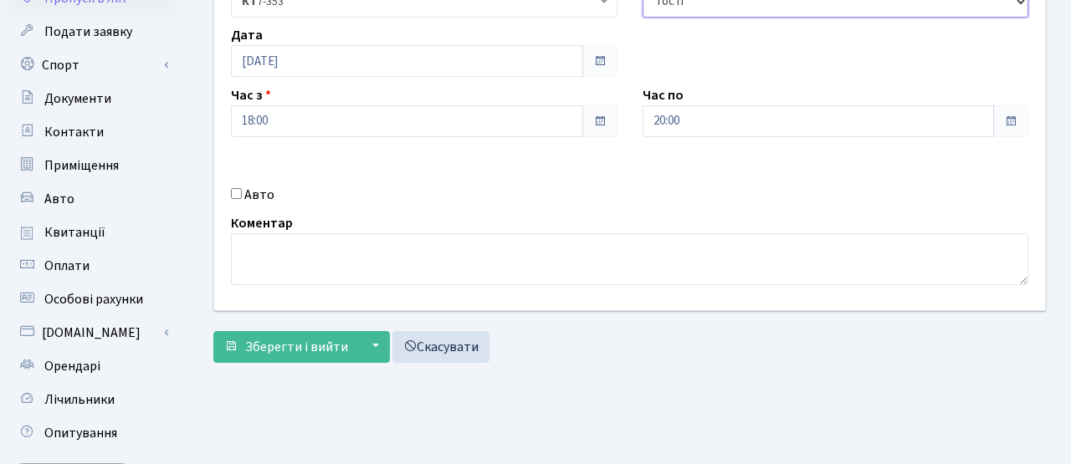
scroll to position [215, 0]
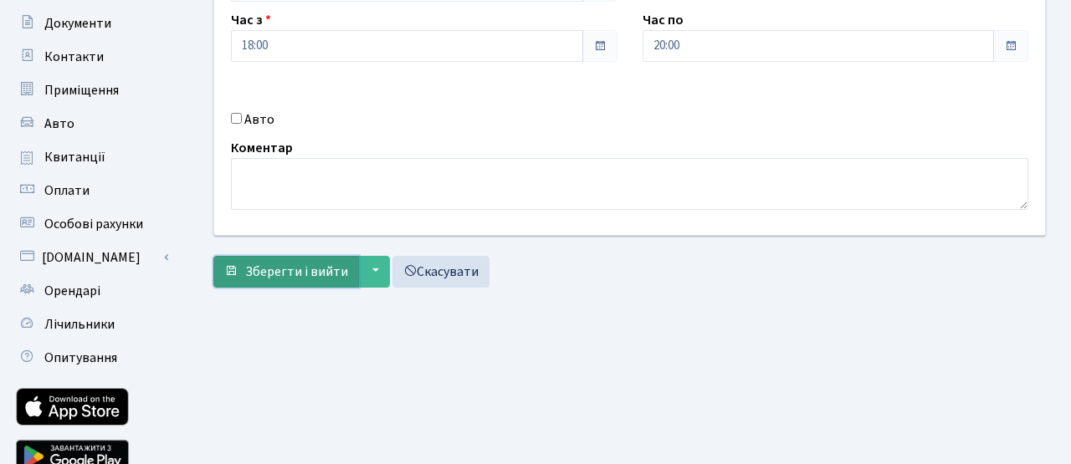
click at [325, 279] on span "Зберегти і вийти" at bounding box center [296, 272] width 103 height 18
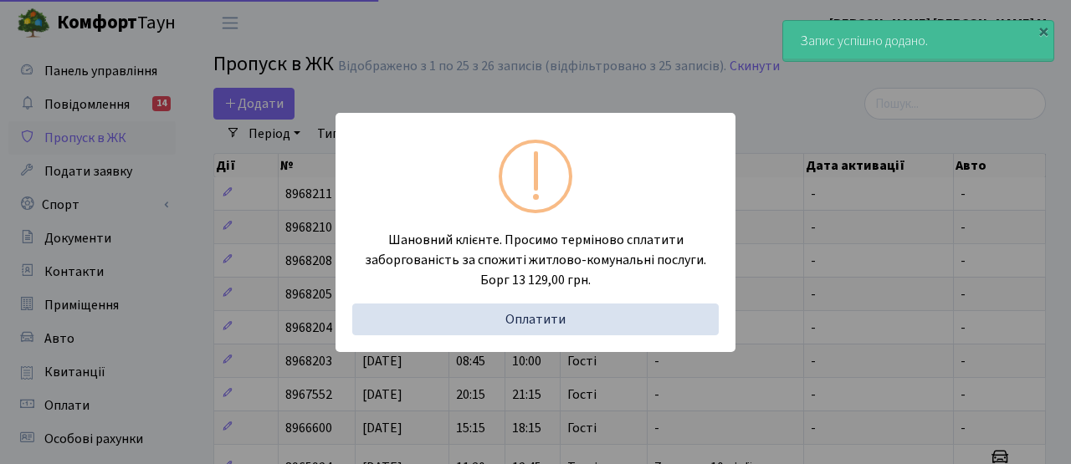
select select "25"
click at [274, 95] on div "Шановний клієнте. Просимо терміново сплатити заборгованість за спожиті житлово-…" at bounding box center [535, 232] width 1071 height 464
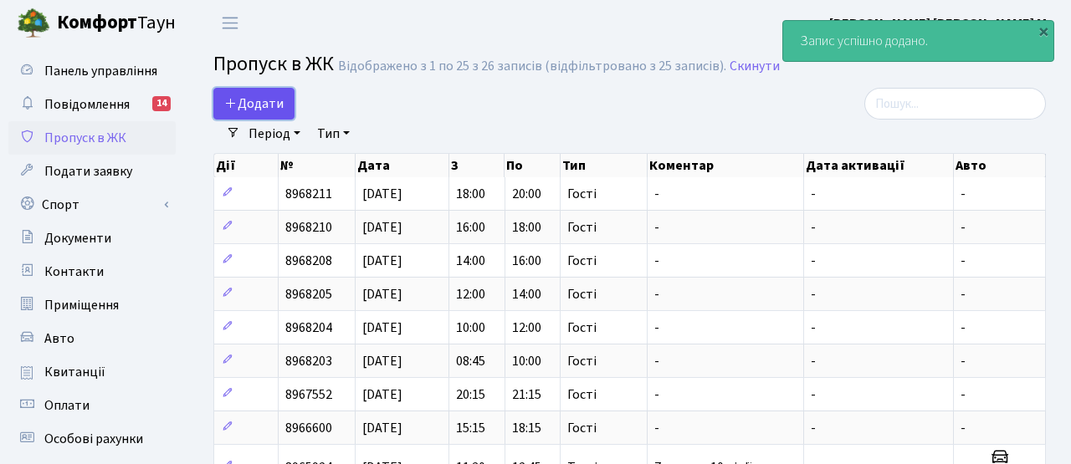
click at [271, 101] on span "Додати" at bounding box center [253, 104] width 59 height 18
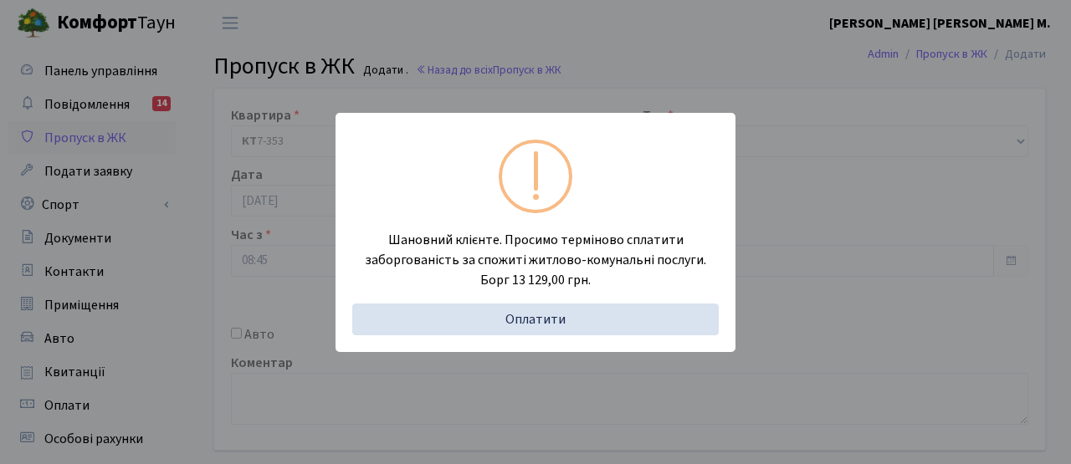
click at [284, 250] on div "Шановний клієнте. Просимо терміново сплатити заборгованість за спожиті житлово-…" at bounding box center [535, 232] width 1071 height 464
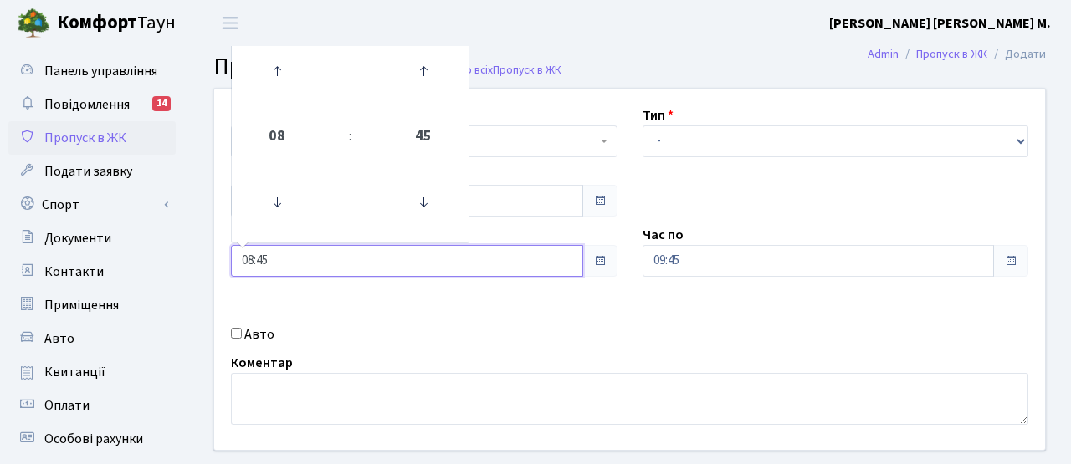
drag, startPoint x: 284, startPoint y: 259, endPoint x: 204, endPoint y: 251, distance: 79.9
click at [204, 252] on div "Квартира <b>КТ</b>&nbsp;&nbsp;&nbsp;&nbsp;7-353 <b>КТ</b>&nbsp;&nbsp;&nbsp;&nbs…" at bounding box center [630, 269] width 856 height 361
type input "20:00"
click at [379, 300] on div "Квартира <b>КТ</b>&nbsp;&nbsp;&nbsp;&nbsp;7-353 <b>КТ</b>&nbsp;&nbsp;&nbsp;&nbs…" at bounding box center [630, 269] width 856 height 361
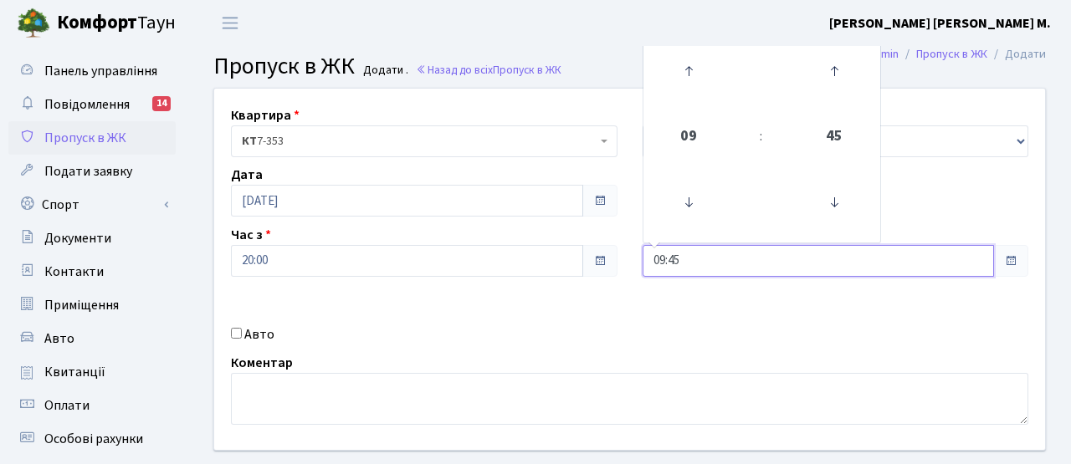
drag, startPoint x: 693, startPoint y: 263, endPoint x: 658, endPoint y: 261, distance: 35.2
click at [662, 263] on input "09:45" at bounding box center [818, 261] width 352 height 32
type input "0"
type input "22:00"
click at [626, 325] on div "Авто" at bounding box center [424, 335] width 412 height 20
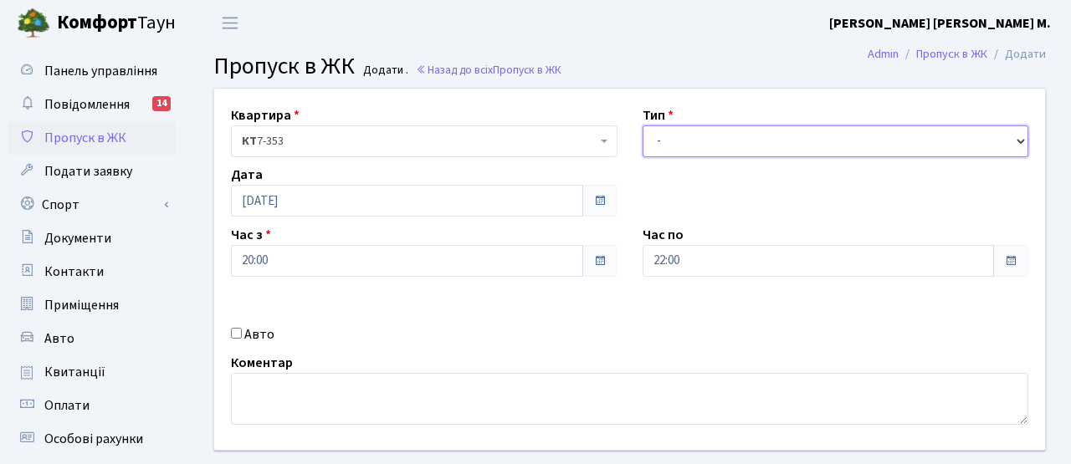
click at [704, 144] on select "- Доставка Таксі Гості Сервіс" at bounding box center [835, 141] width 386 height 32
select select "3"
click at [642, 125] on select "- Доставка Таксі Гості Сервіс" at bounding box center [835, 141] width 386 height 32
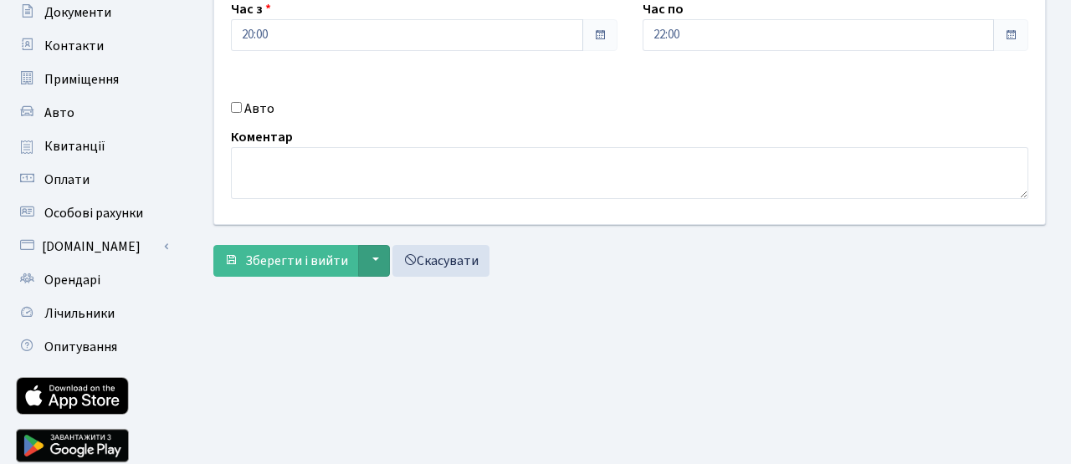
scroll to position [263, 0]
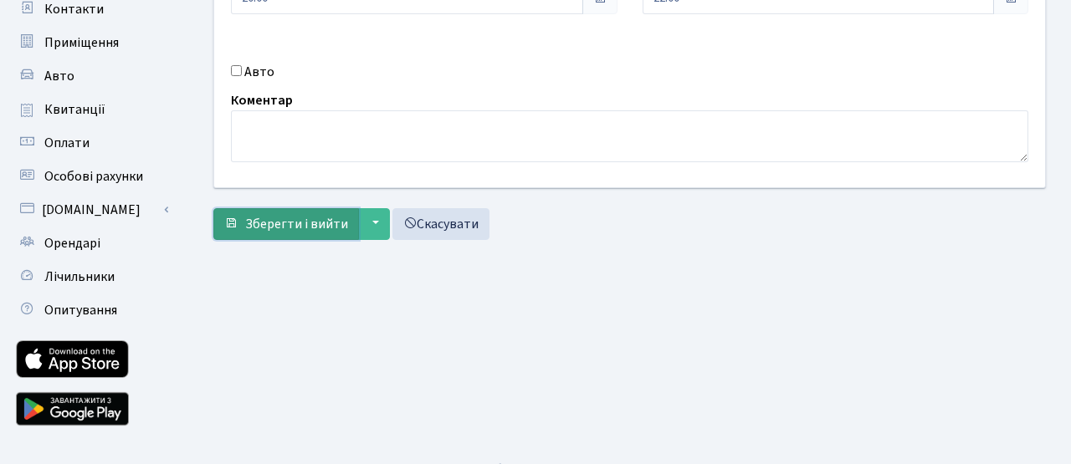
click at [331, 226] on span "Зберегти і вийти" at bounding box center [296, 224] width 103 height 18
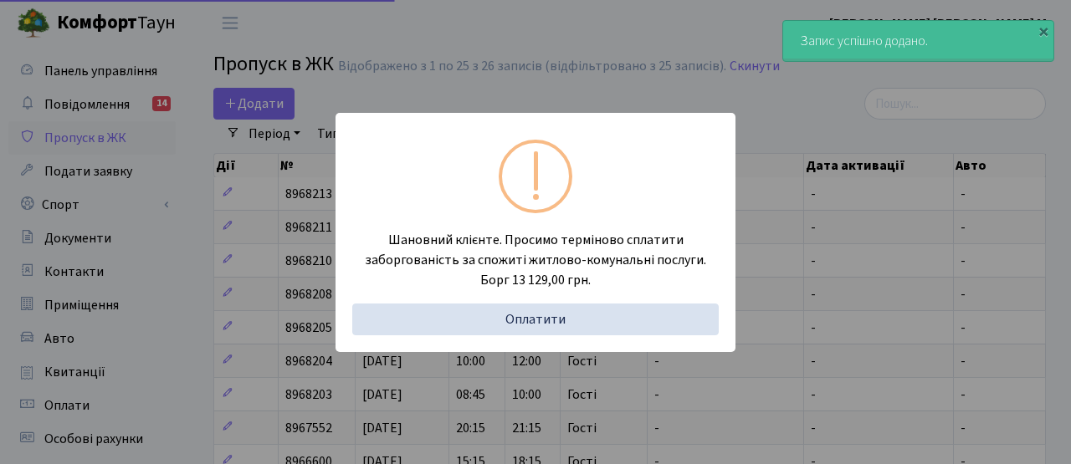
select select "25"
click at [253, 189] on div "Шановний клієнте. Просимо терміново сплатити заборгованість за спожиті житлово-…" at bounding box center [535, 232] width 1071 height 464
